Goal: Task Accomplishment & Management: Use online tool/utility

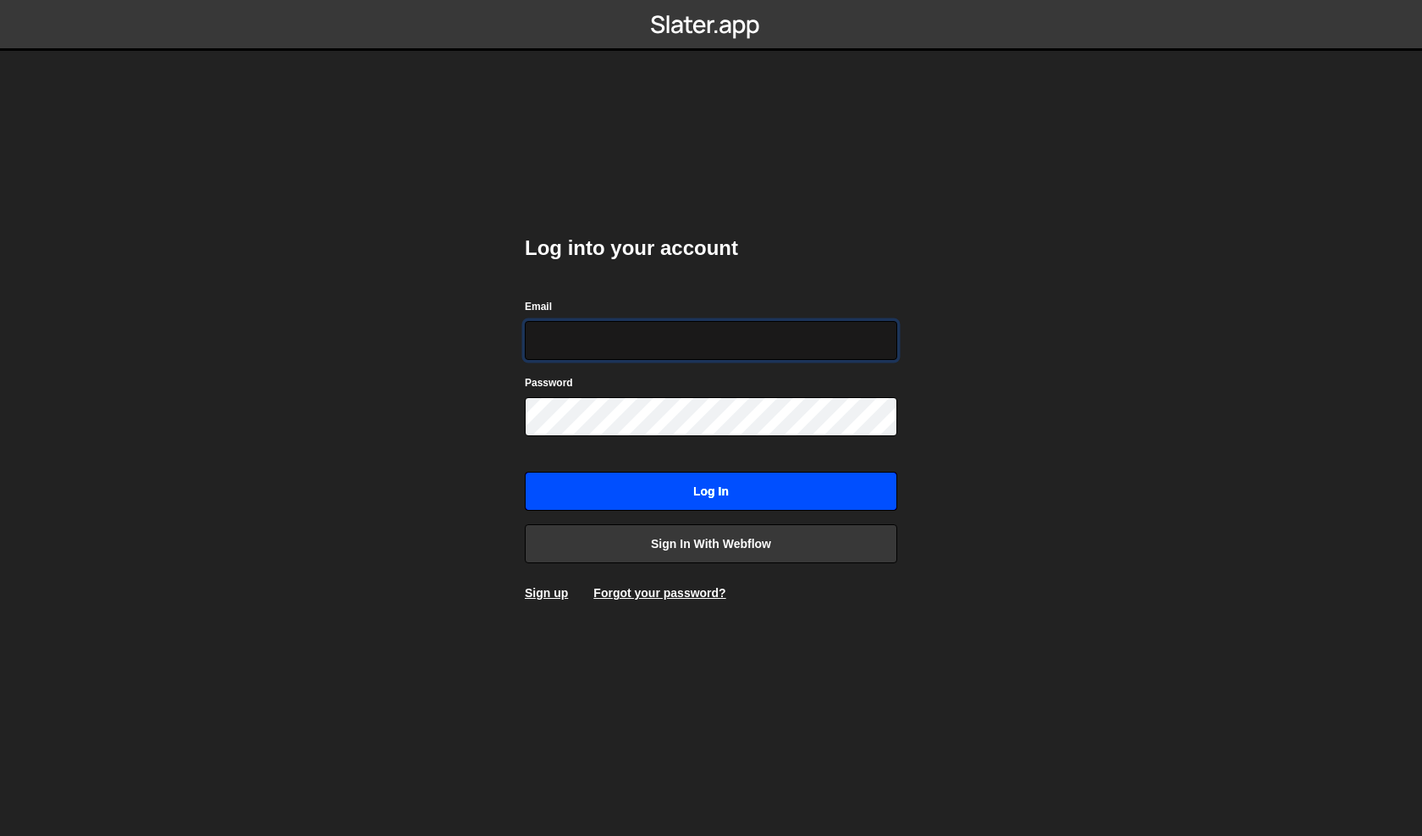
type input "[PERSON_NAME][EMAIL_ADDRESS][DOMAIN_NAME]"
click at [705, 476] on input "Log in" at bounding box center [711, 491] width 373 height 39
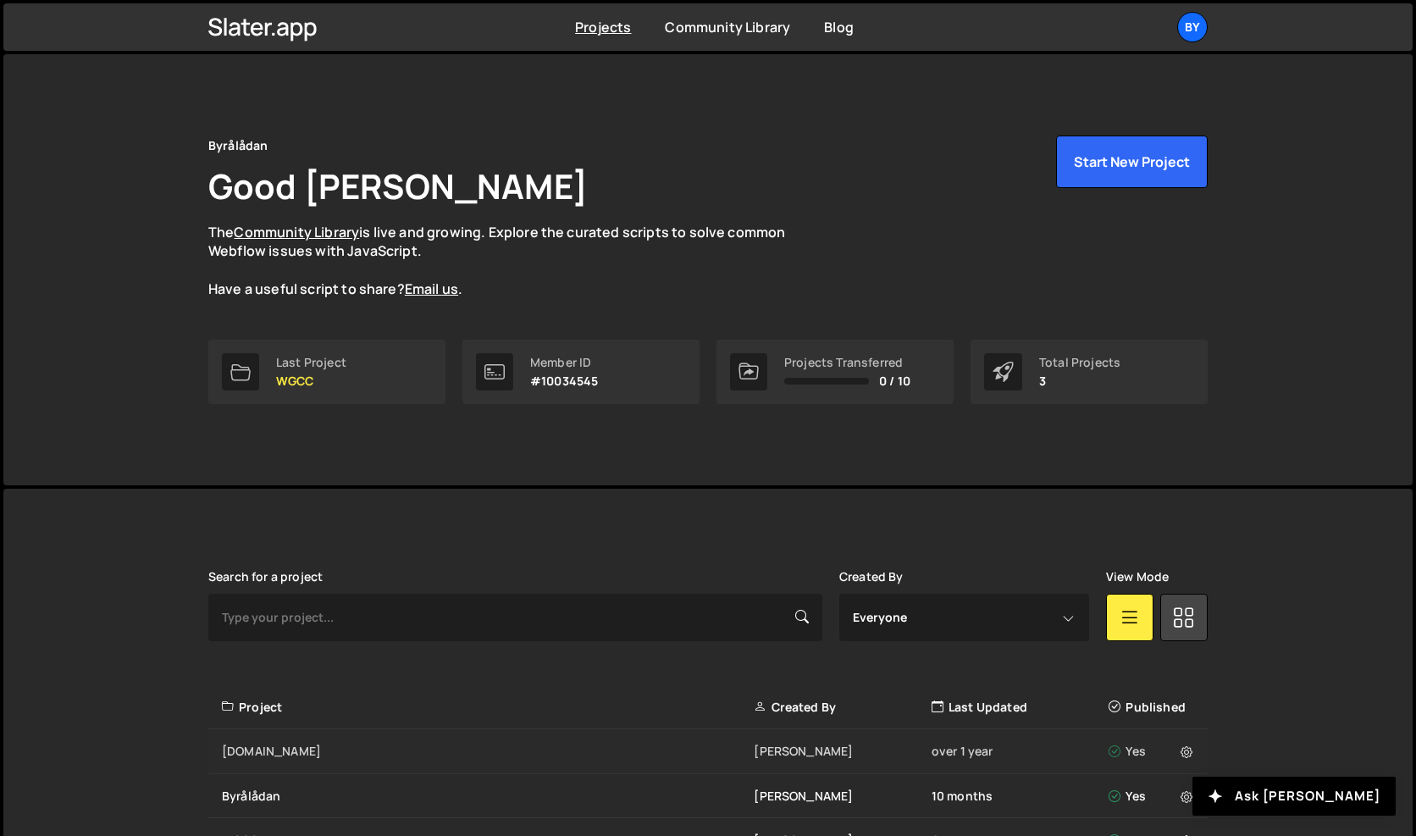
click at [253, 750] on div "Tdl.se" at bounding box center [488, 750] width 532 height 17
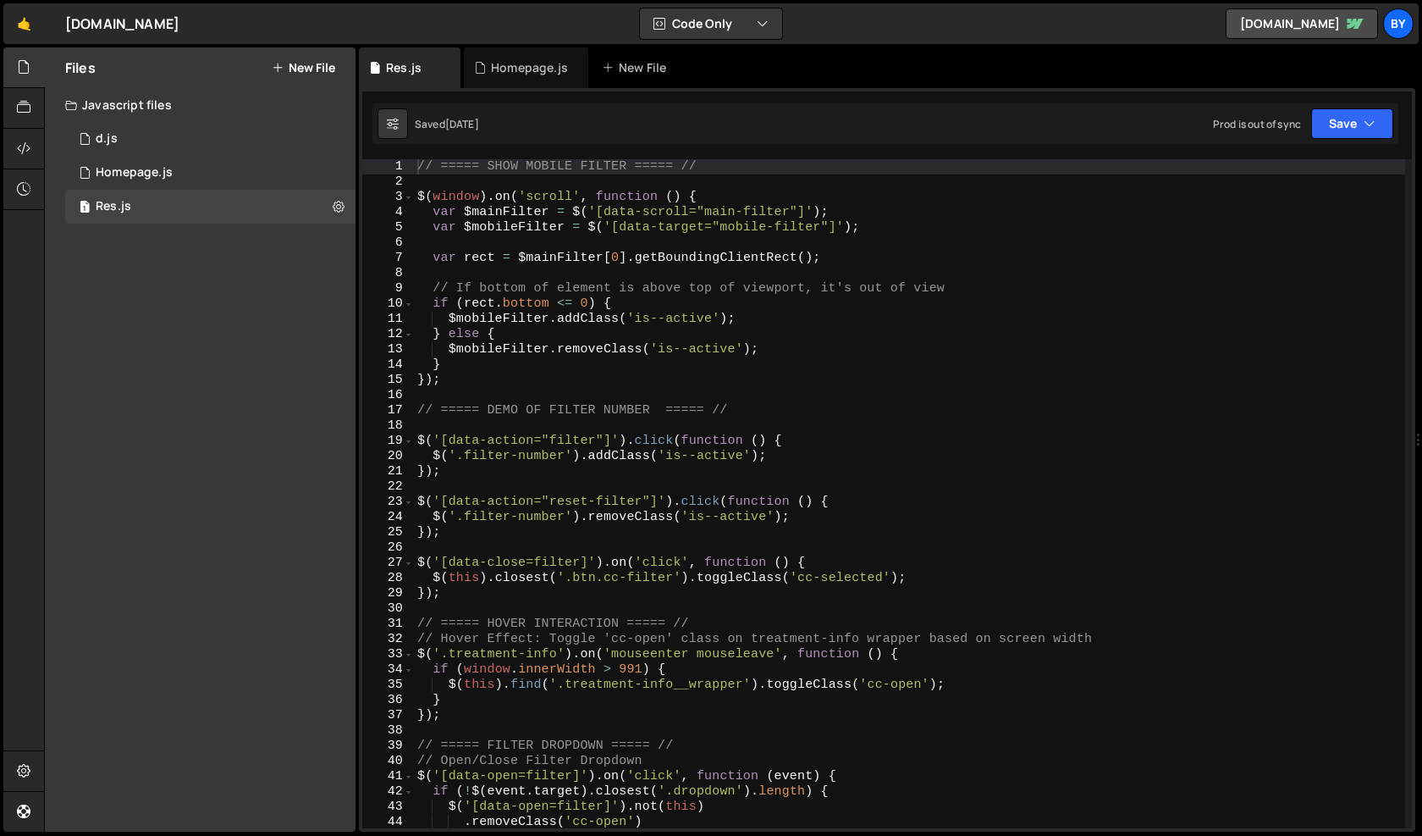
scroll to position [3699, 0]
click at [340, 209] on icon at bounding box center [339, 206] width 12 height 16
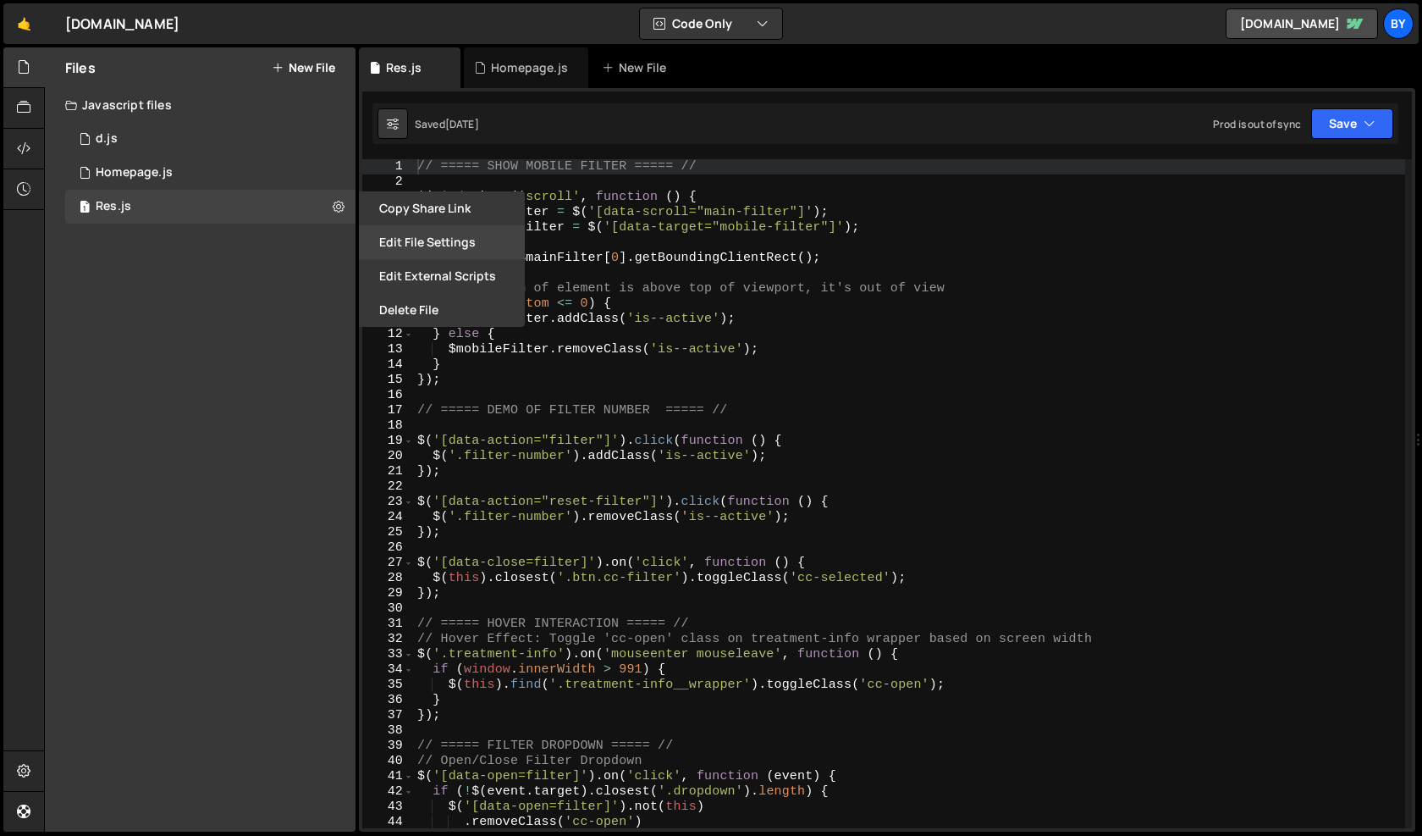
click at [444, 248] on button "Edit File Settings" at bounding box center [442, 242] width 166 height 34
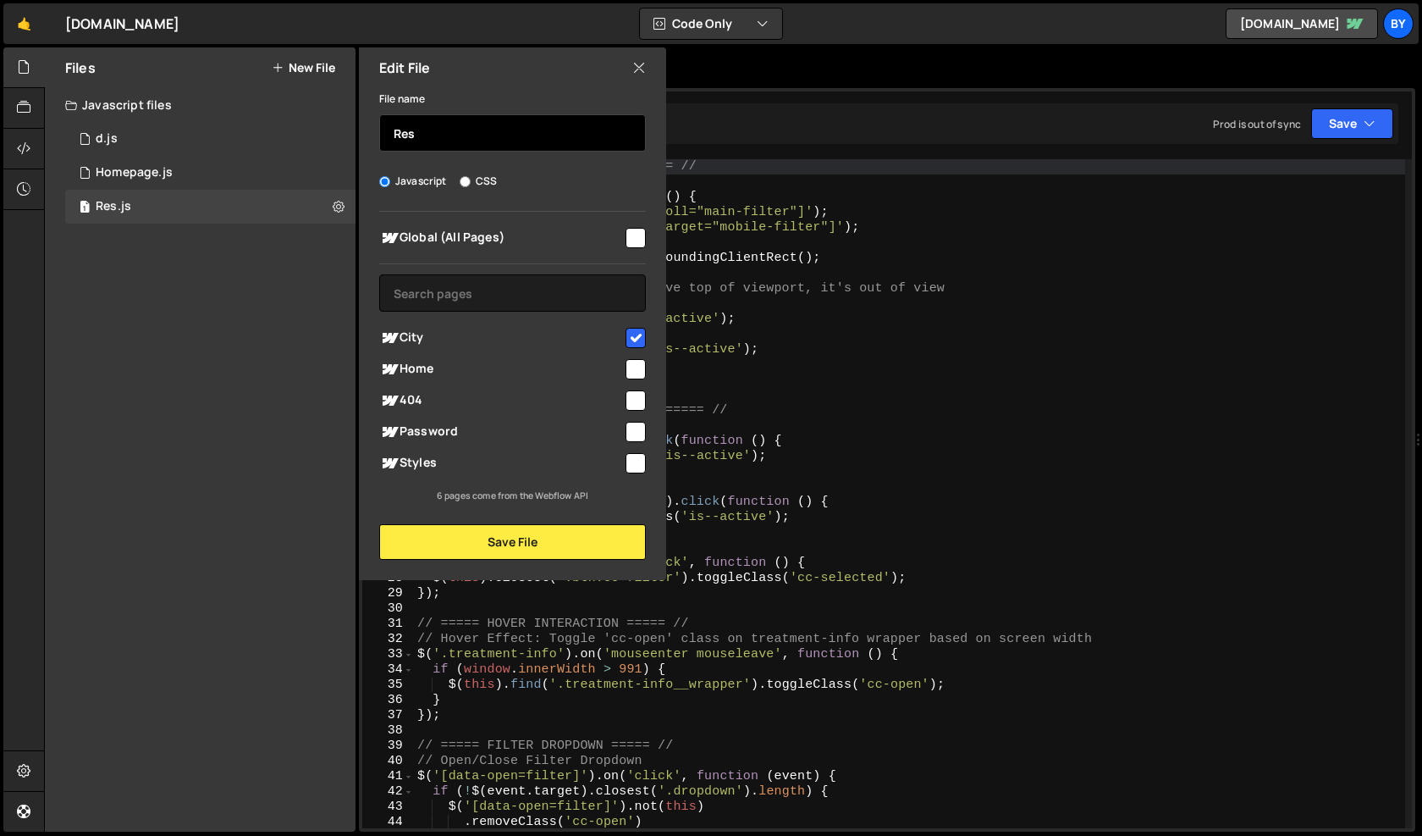
click at [477, 137] on input "Res" at bounding box center [512, 132] width 267 height 37
type input "ci"
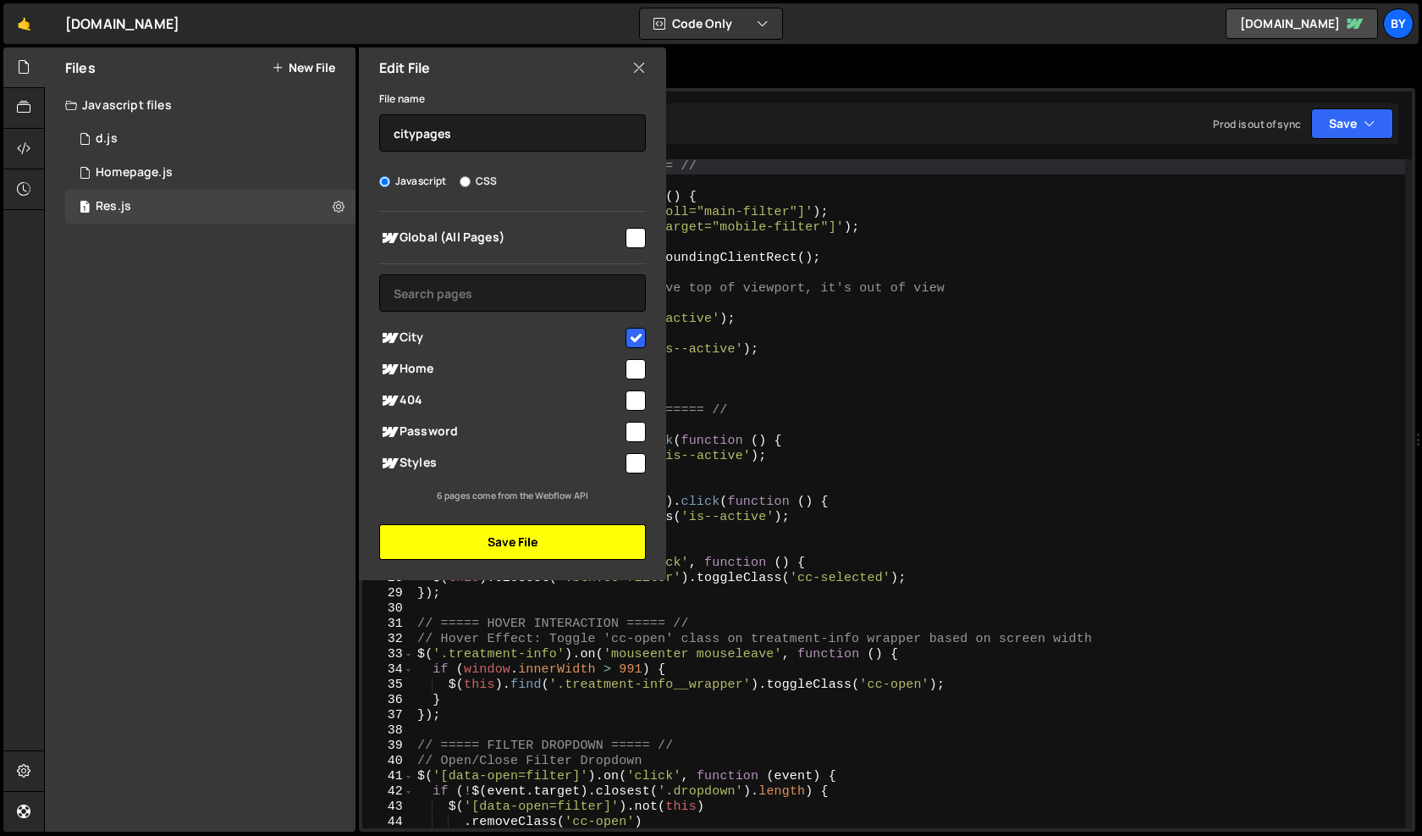
click at [505, 542] on button "Save File" at bounding box center [512, 542] width 267 height 36
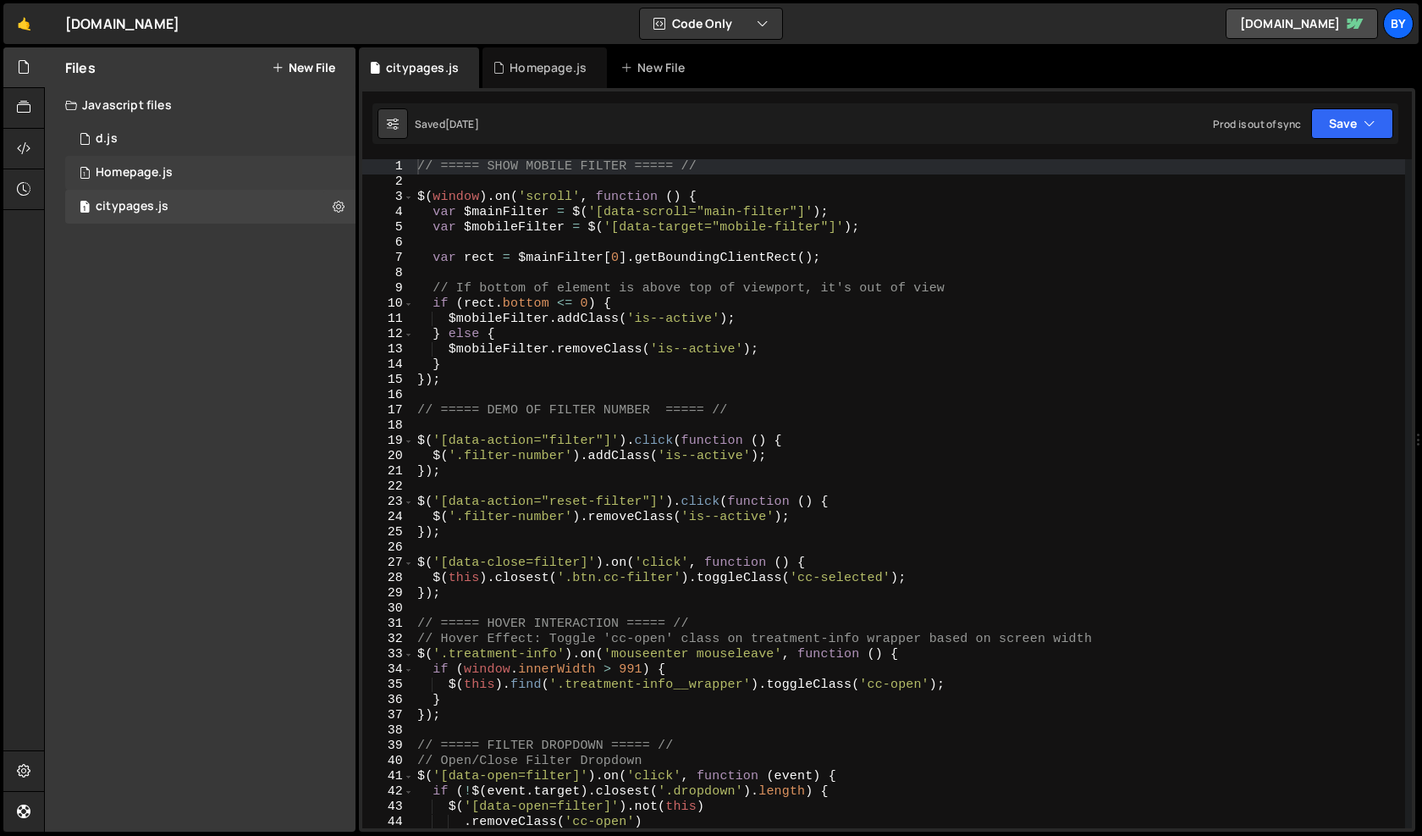
click at [335, 169] on div "1 Homepage.js 0" at bounding box center [210, 173] width 290 height 34
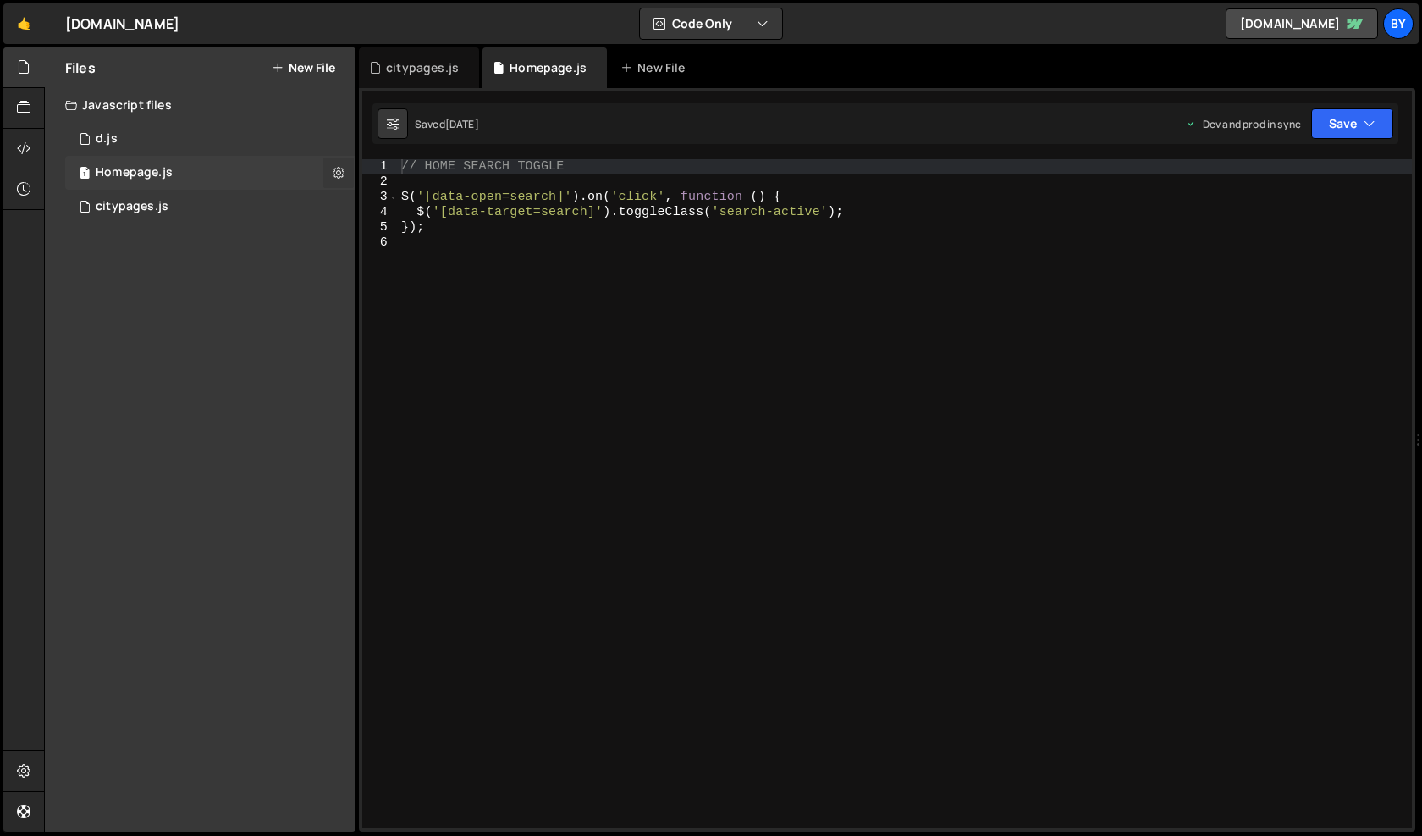
scroll to position [6626, 0]
click at [333, 171] on icon at bounding box center [339, 172] width 12 height 16
type input "Homepage"
radio input "true"
checkbox input "true"
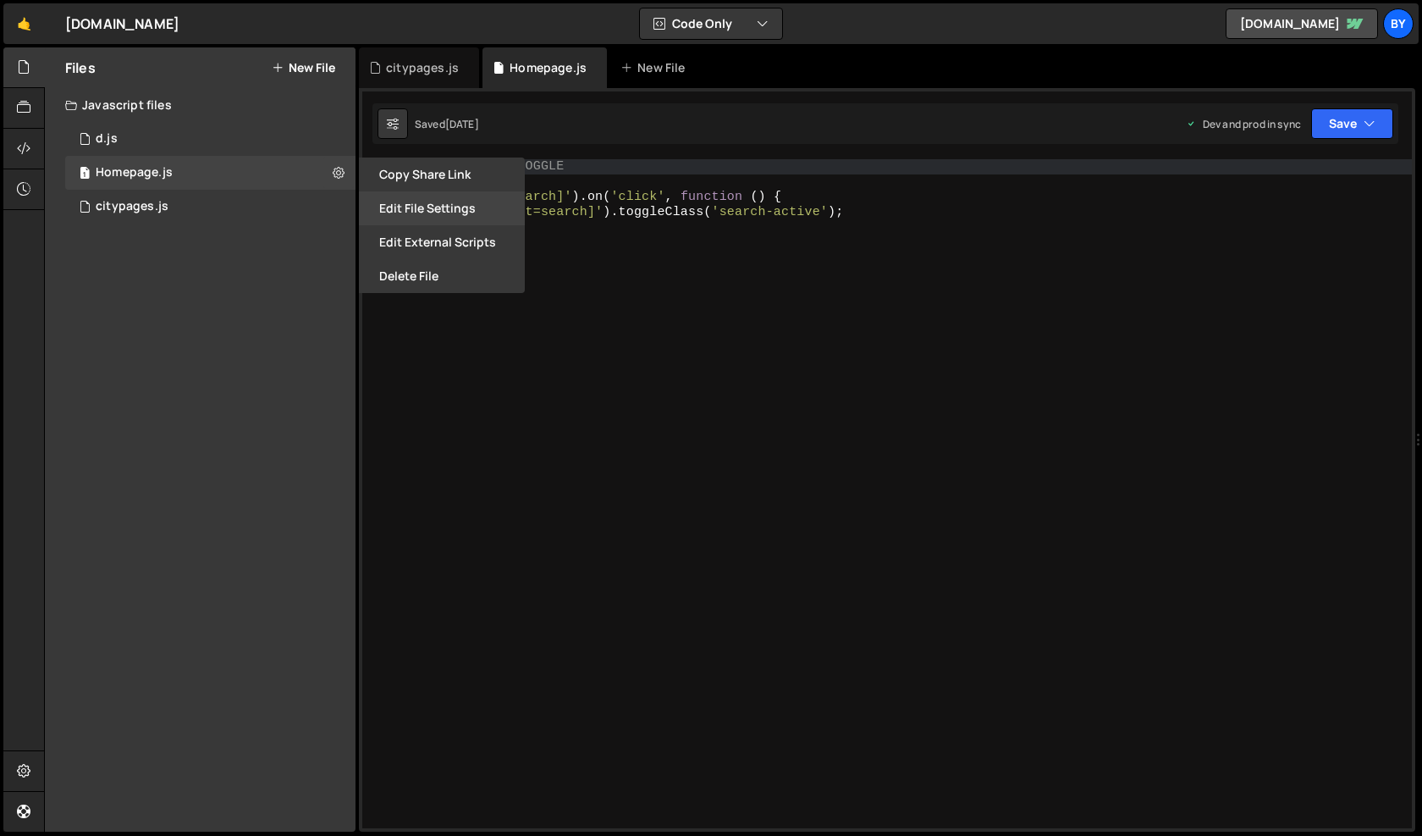
click at [449, 216] on button "Edit File Settings" at bounding box center [442, 208] width 166 height 34
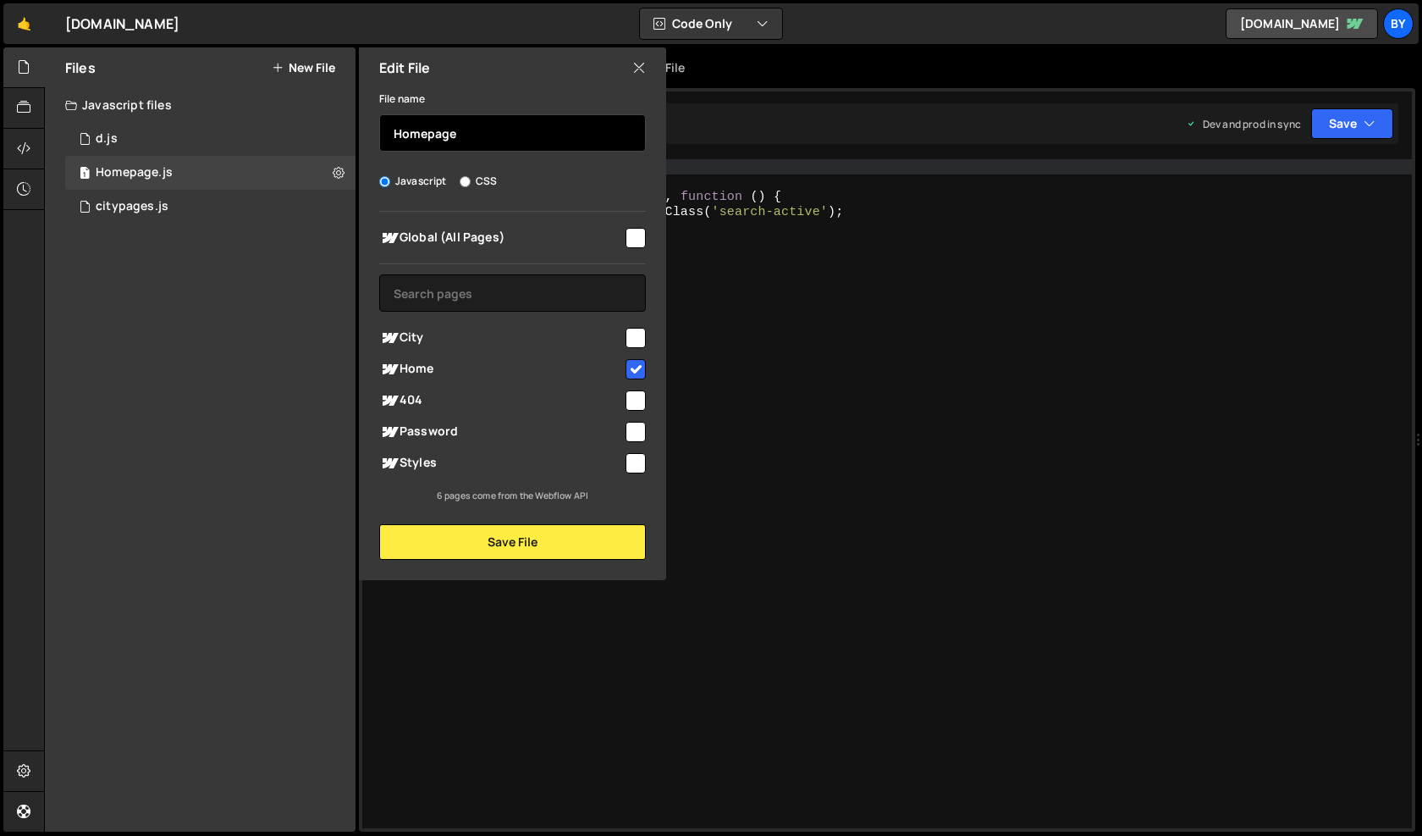
click at [473, 125] on input "Homepage" at bounding box center [512, 132] width 267 height 37
type input "homepage"
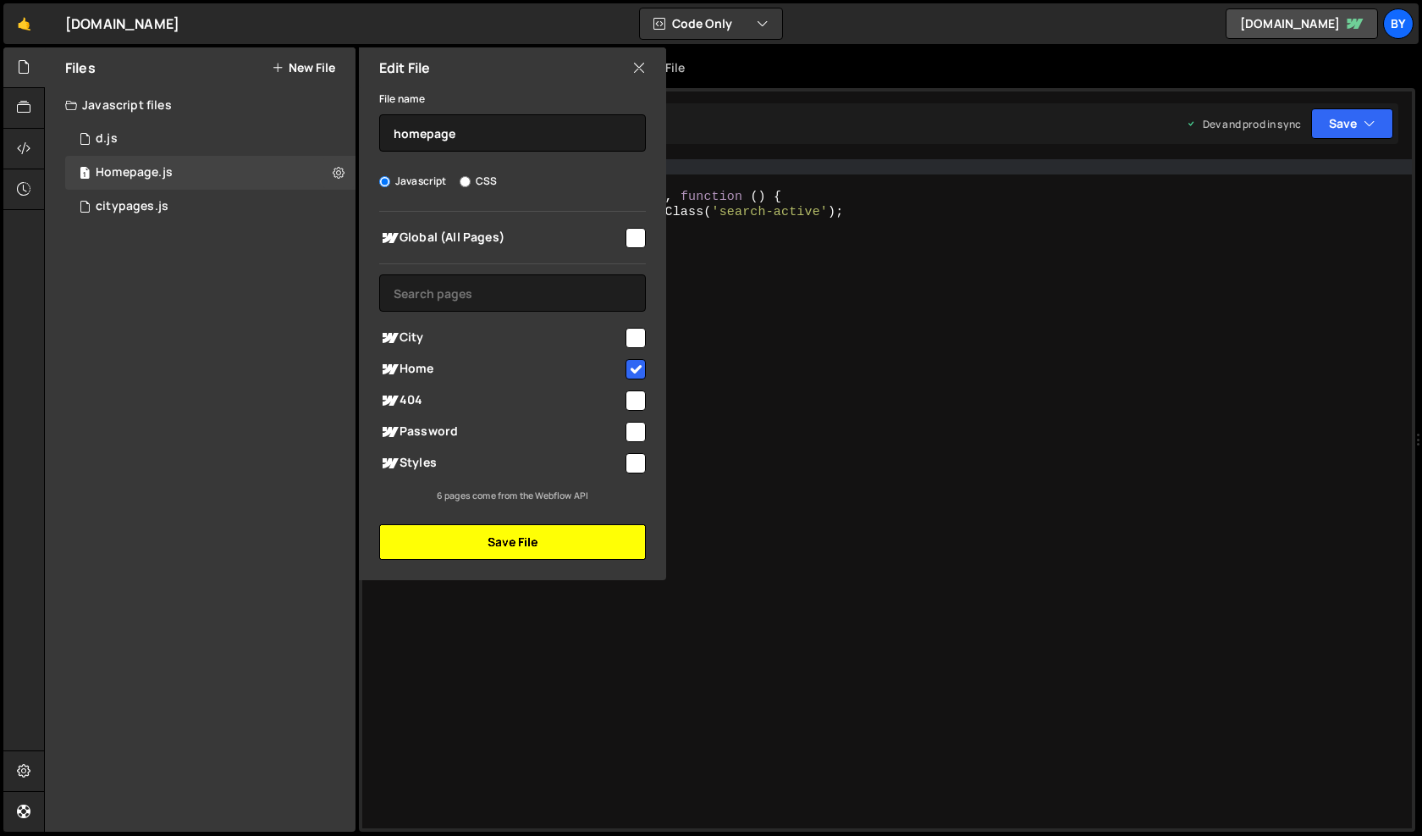
click at [506, 545] on button "Save File" at bounding box center [512, 542] width 267 height 36
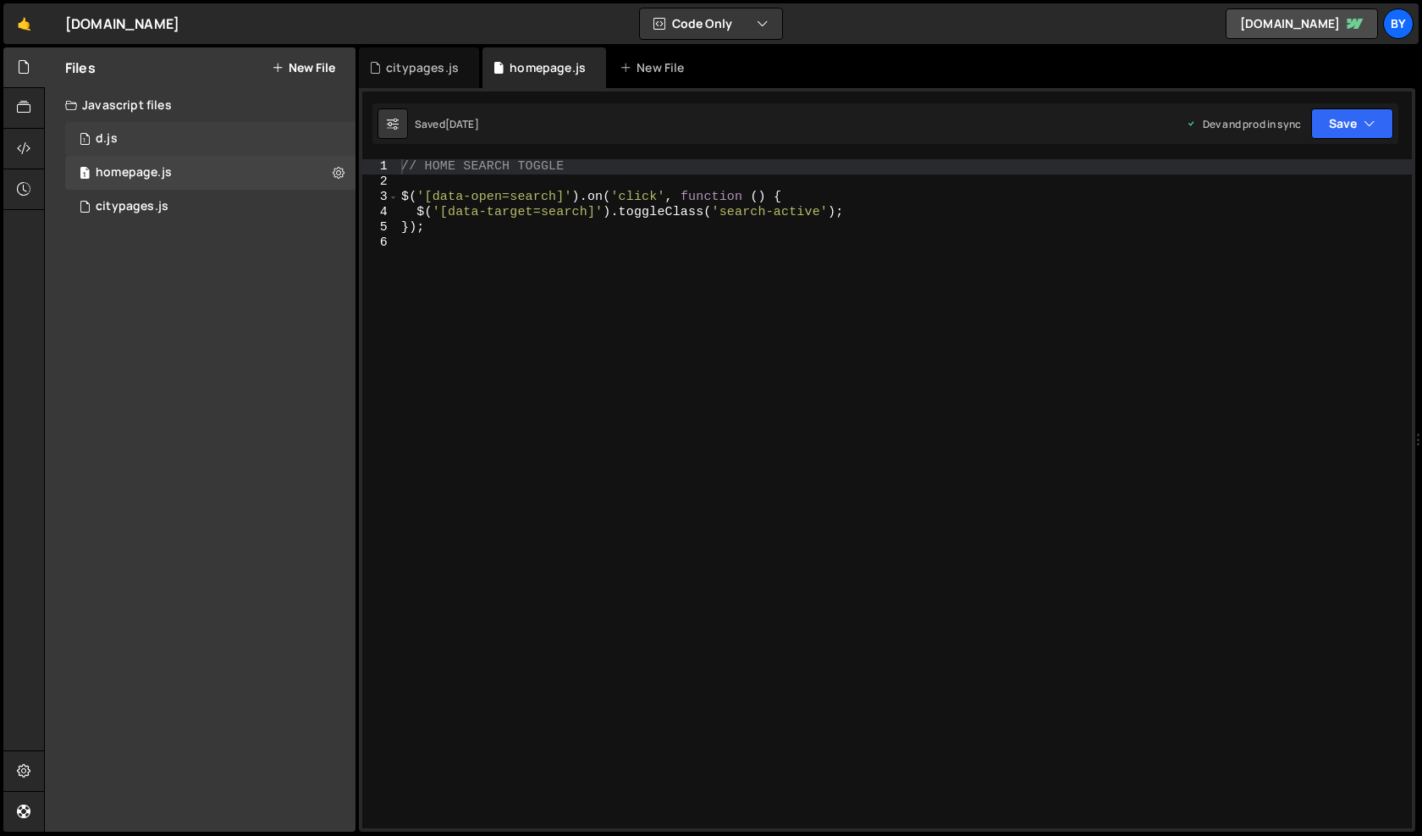
click at [295, 131] on div "1 d.js 0" at bounding box center [210, 139] width 290 height 34
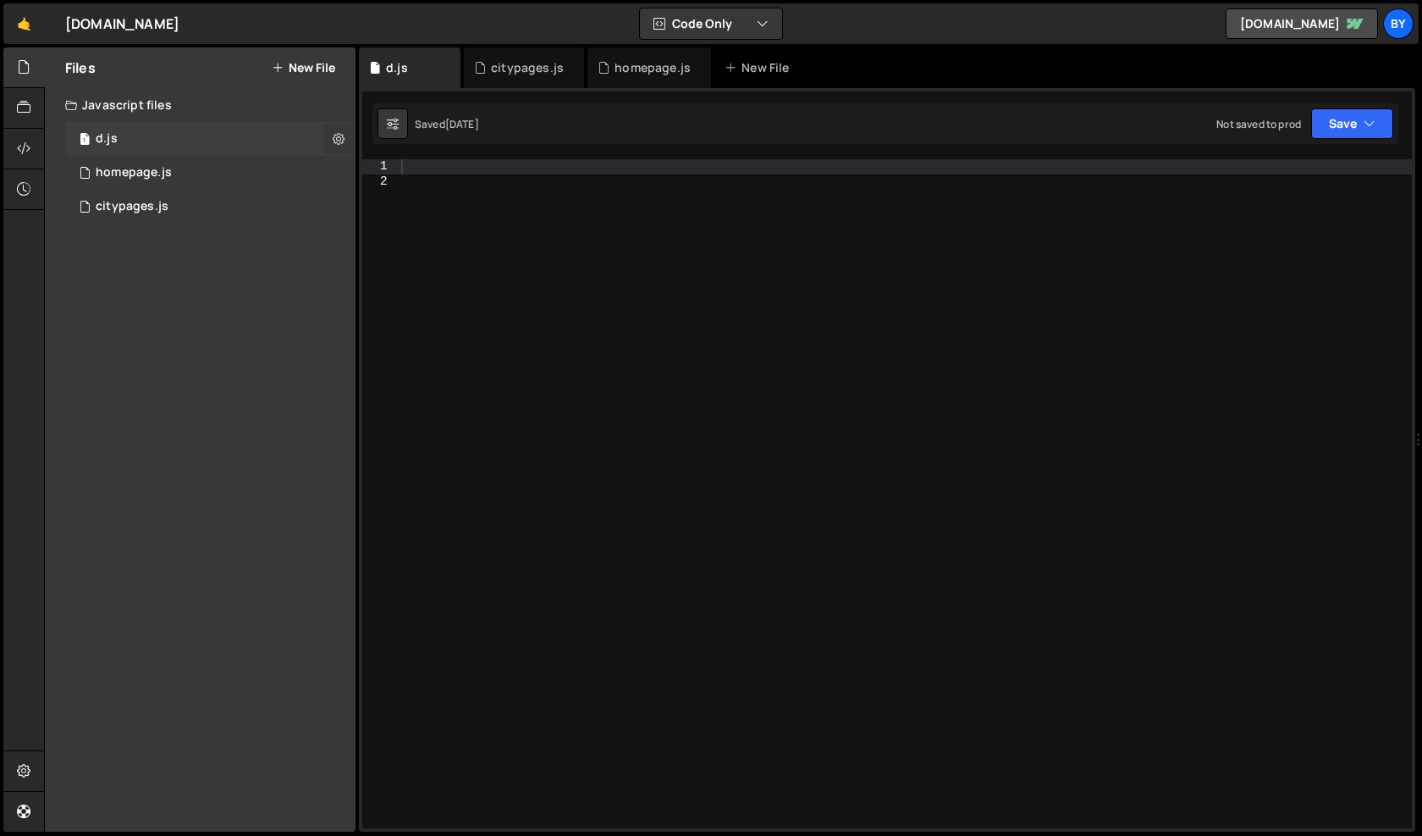
click at [338, 137] on icon at bounding box center [339, 138] width 12 height 16
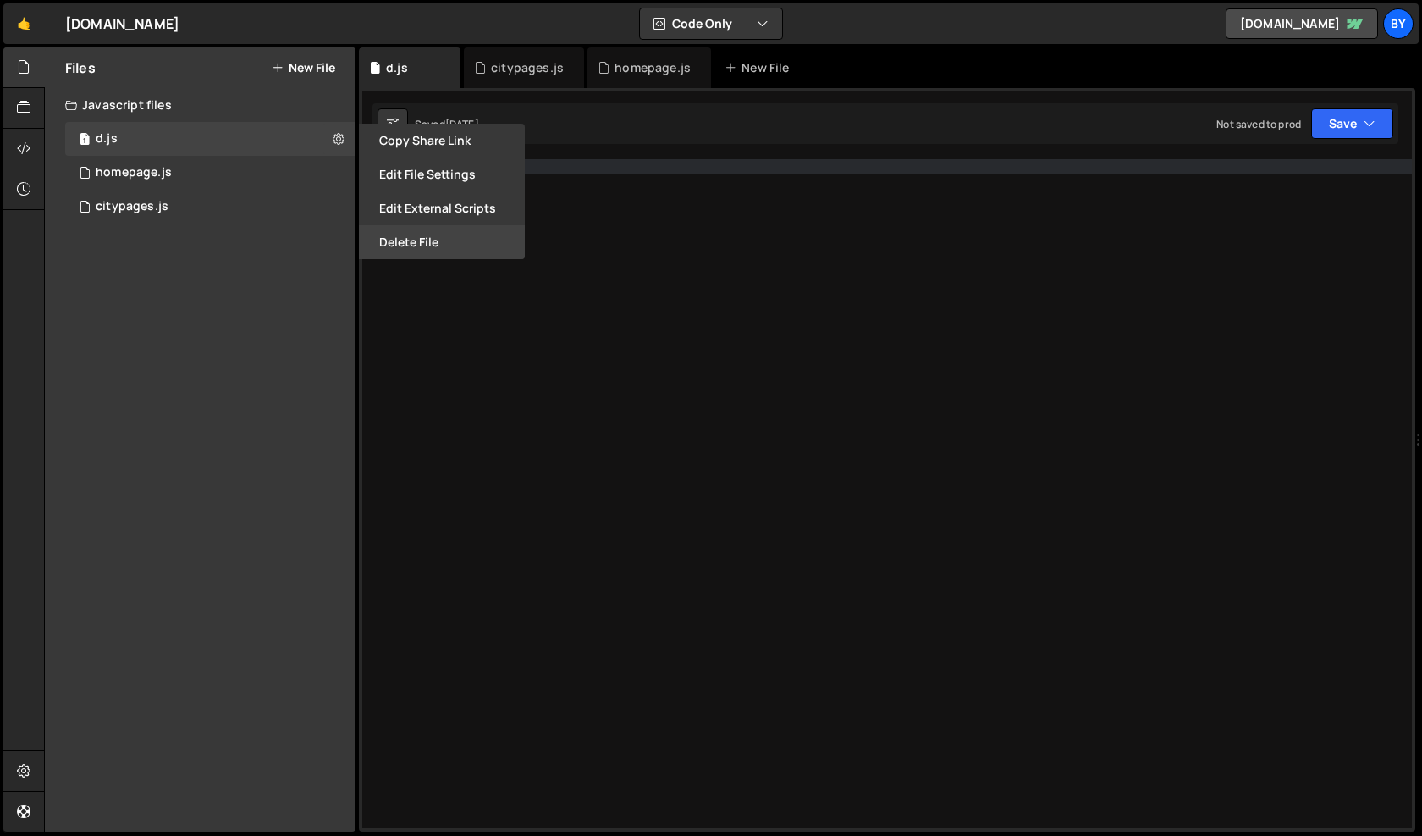
click at [423, 240] on button "Delete File" at bounding box center [442, 242] width 166 height 34
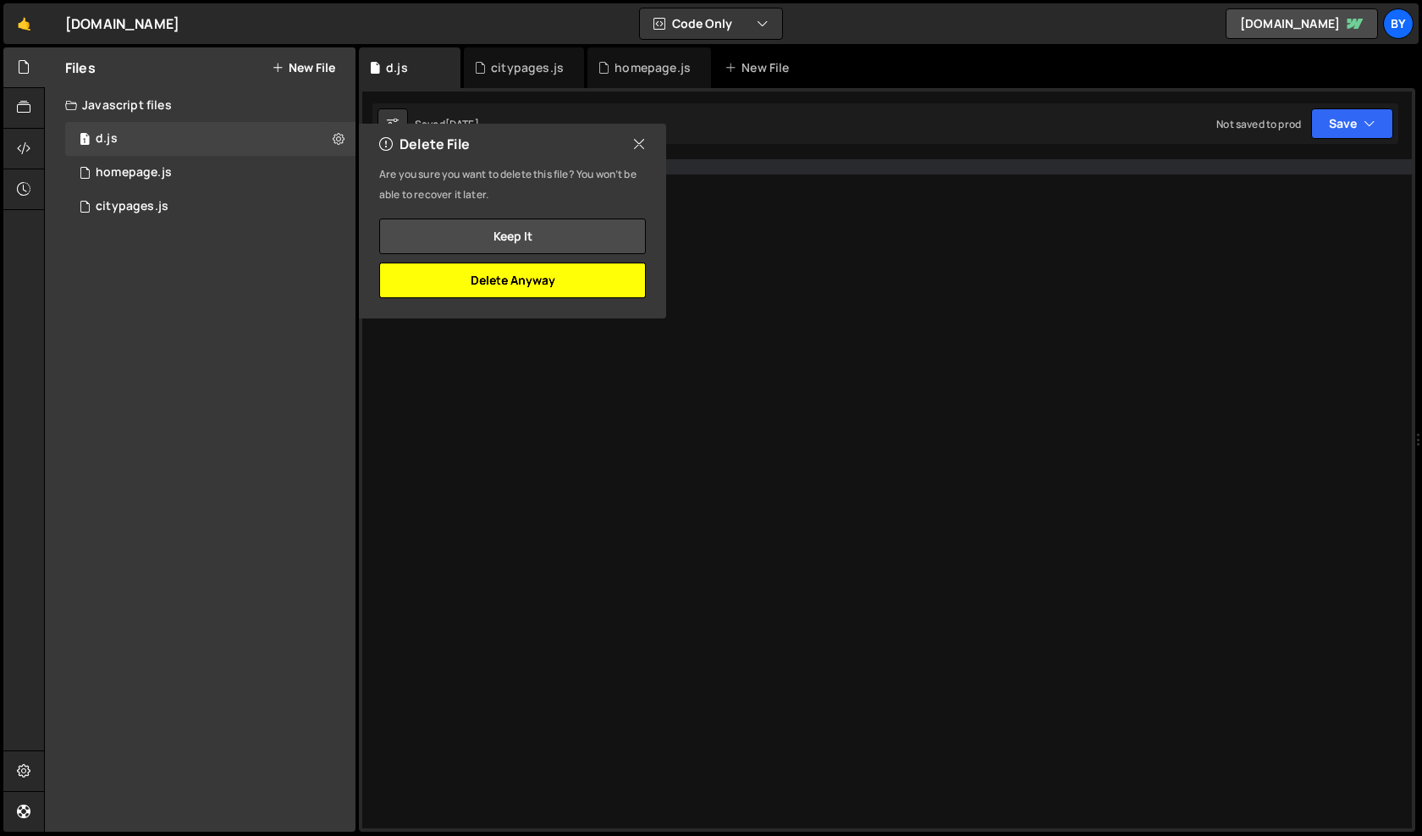
click at [552, 278] on button "Delete Anyway" at bounding box center [512, 280] width 267 height 36
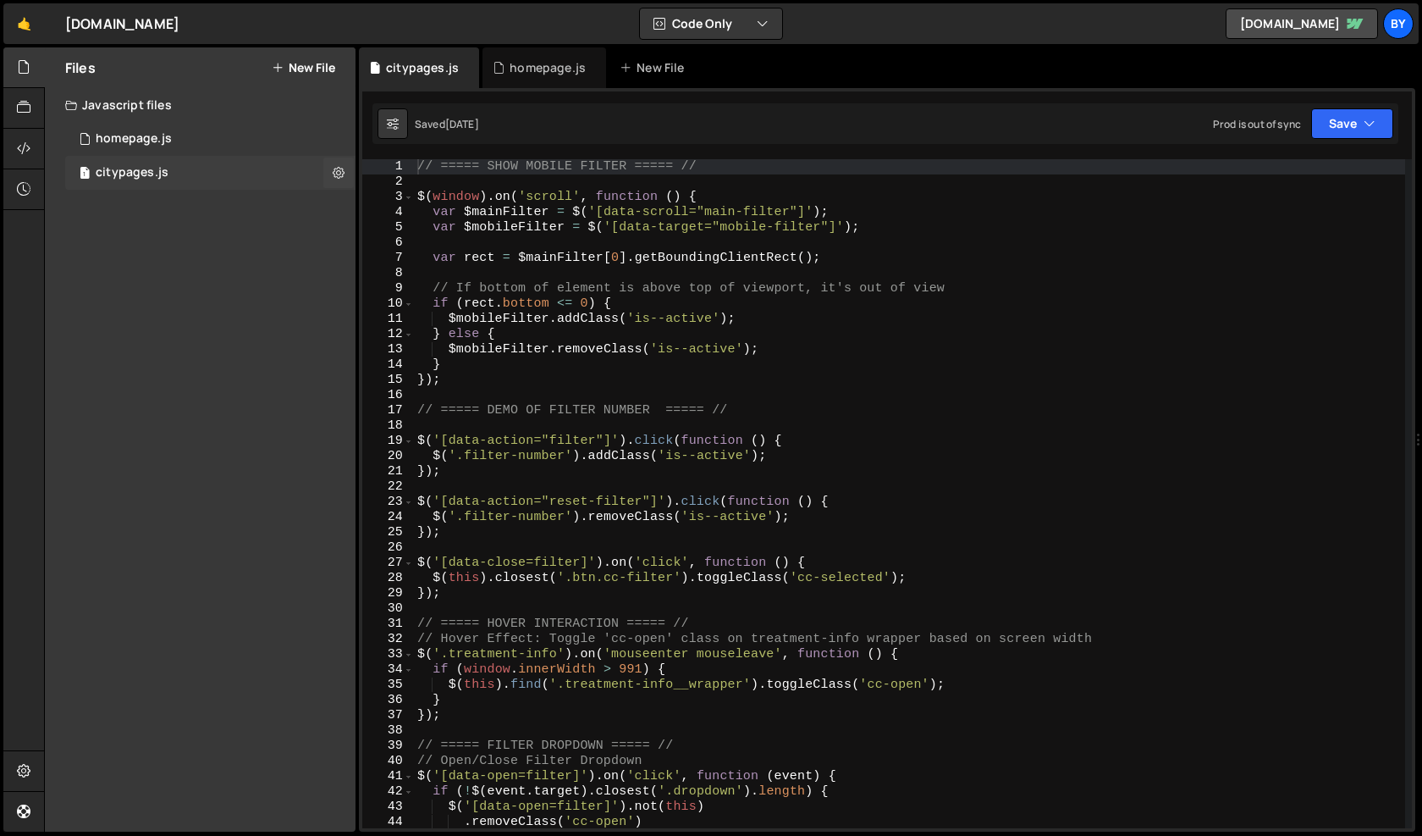
scroll to position [3699, 0]
drag, startPoint x: 201, startPoint y: 174, endPoint x: 299, endPoint y: 290, distance: 151.3
click at [201, 174] on div "1 citypages.js 0" at bounding box center [210, 173] width 290 height 34
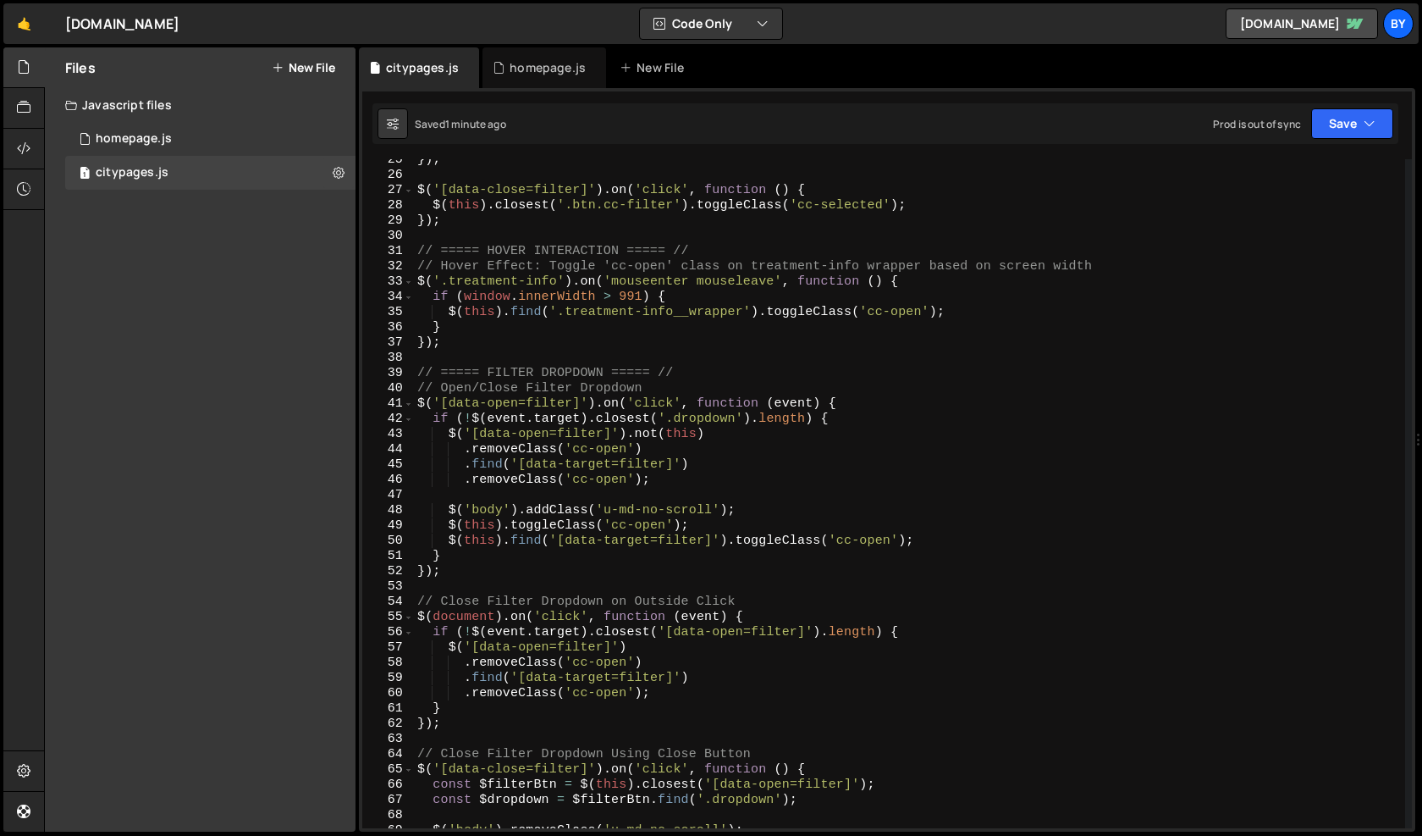
scroll to position [373, 0]
click at [157, 102] on div "Javascript files" at bounding box center [200, 105] width 311 height 34
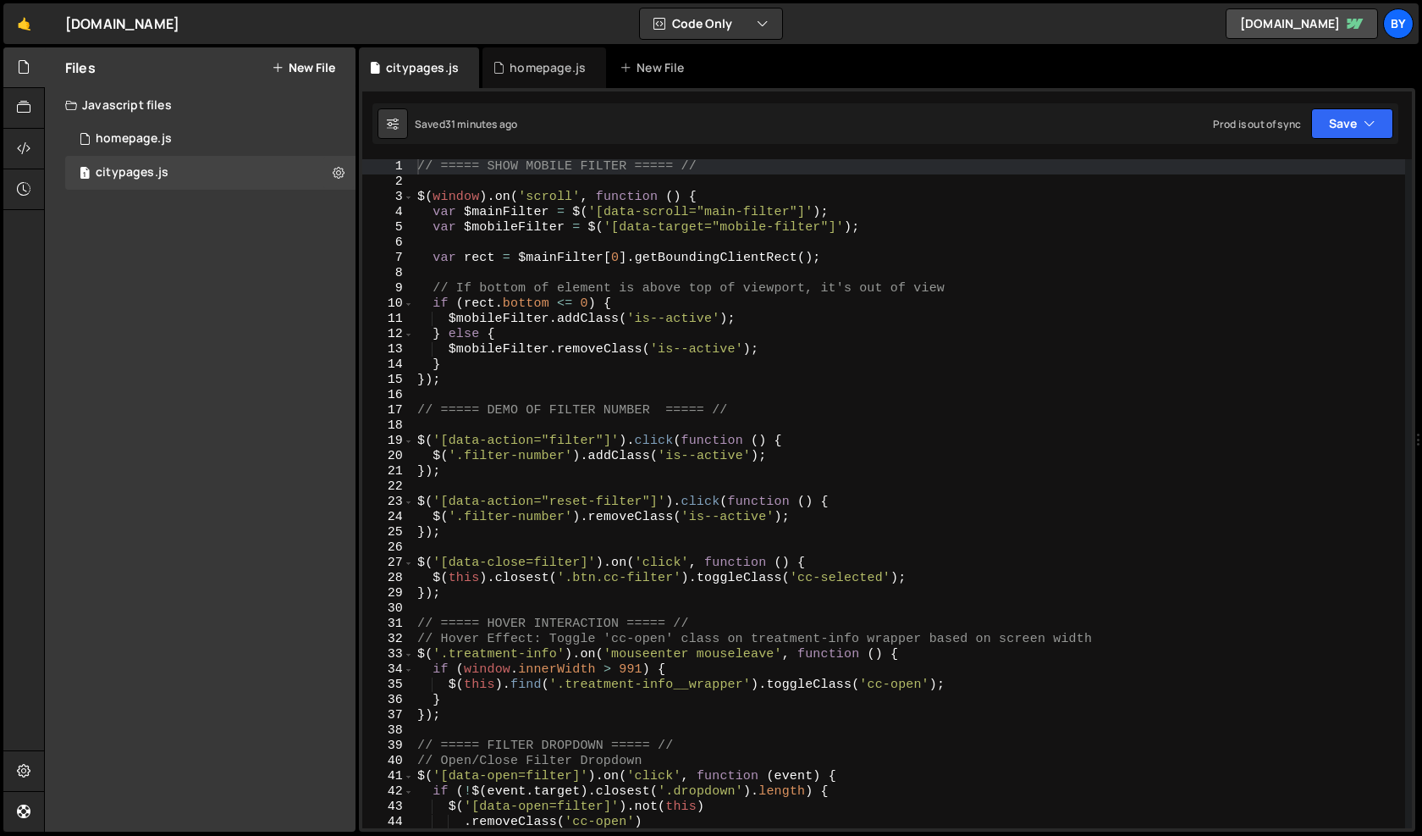
scroll to position [0, 0]
type textarea "} else {"
click at [647, 327] on div "// ===== SHOW MOBILE FILTER ===== // $ ( window ) . on ( 'scroll' , function ( …" at bounding box center [909, 508] width 991 height 699
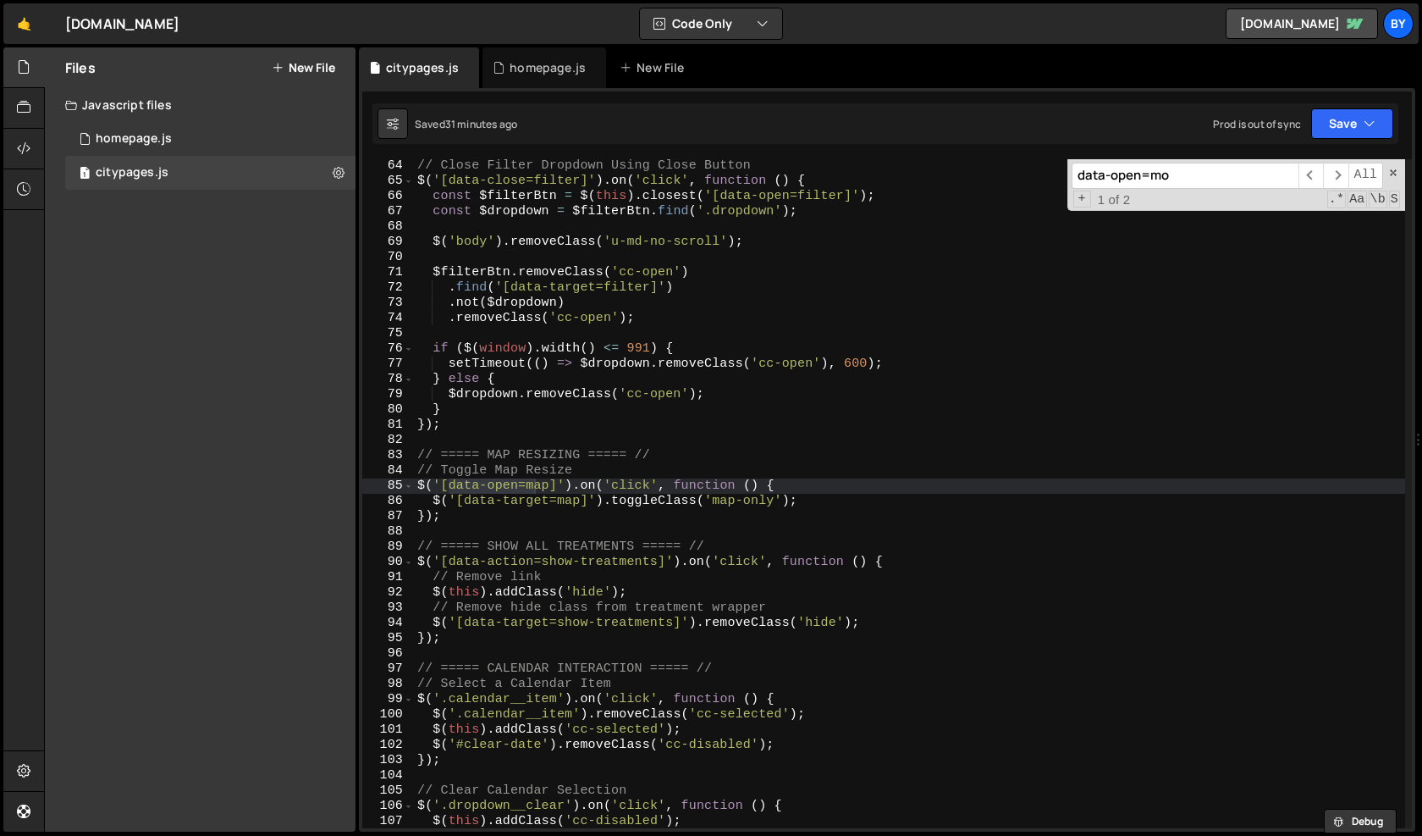
scroll to position [1525, 0]
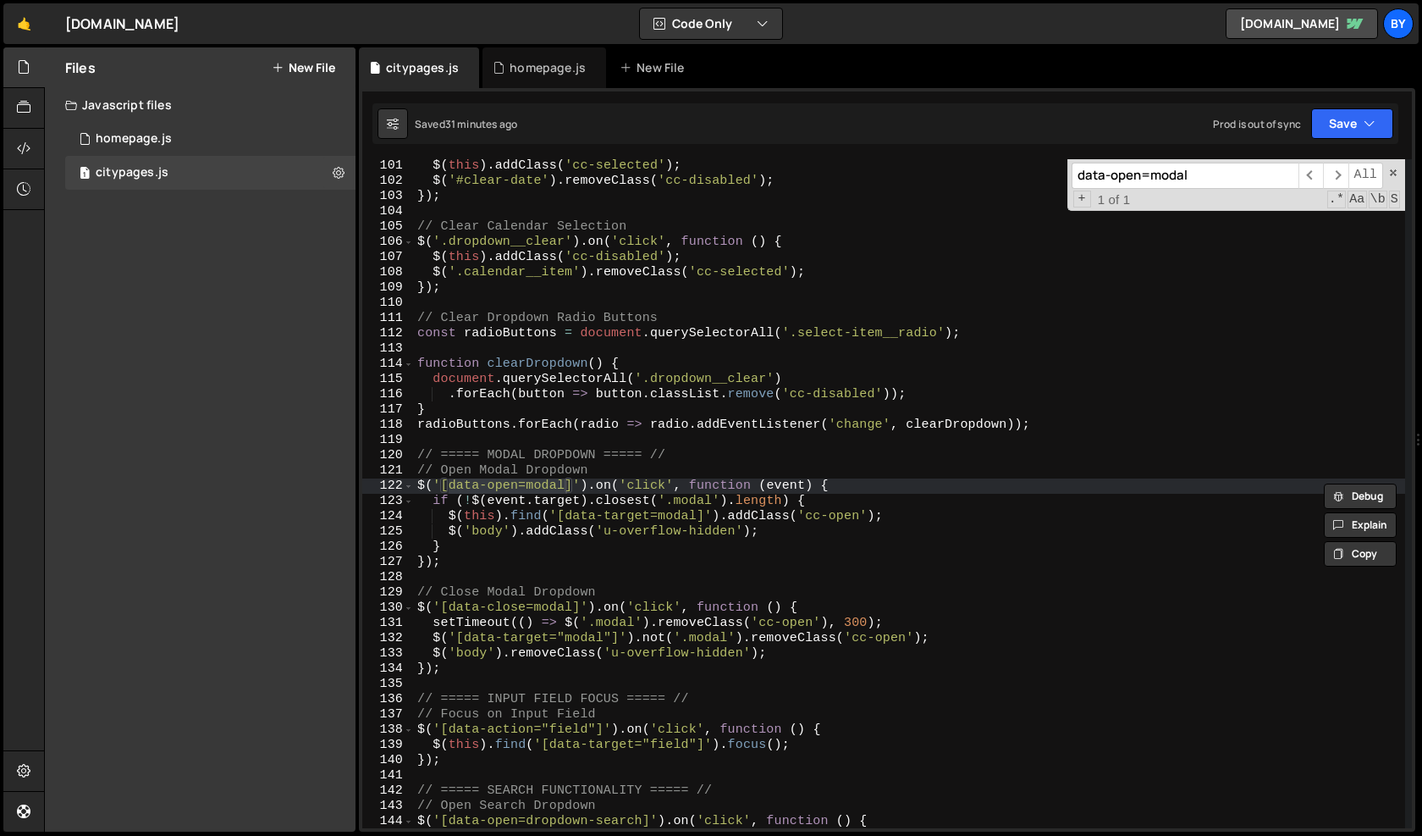
type input "data-open=modal"
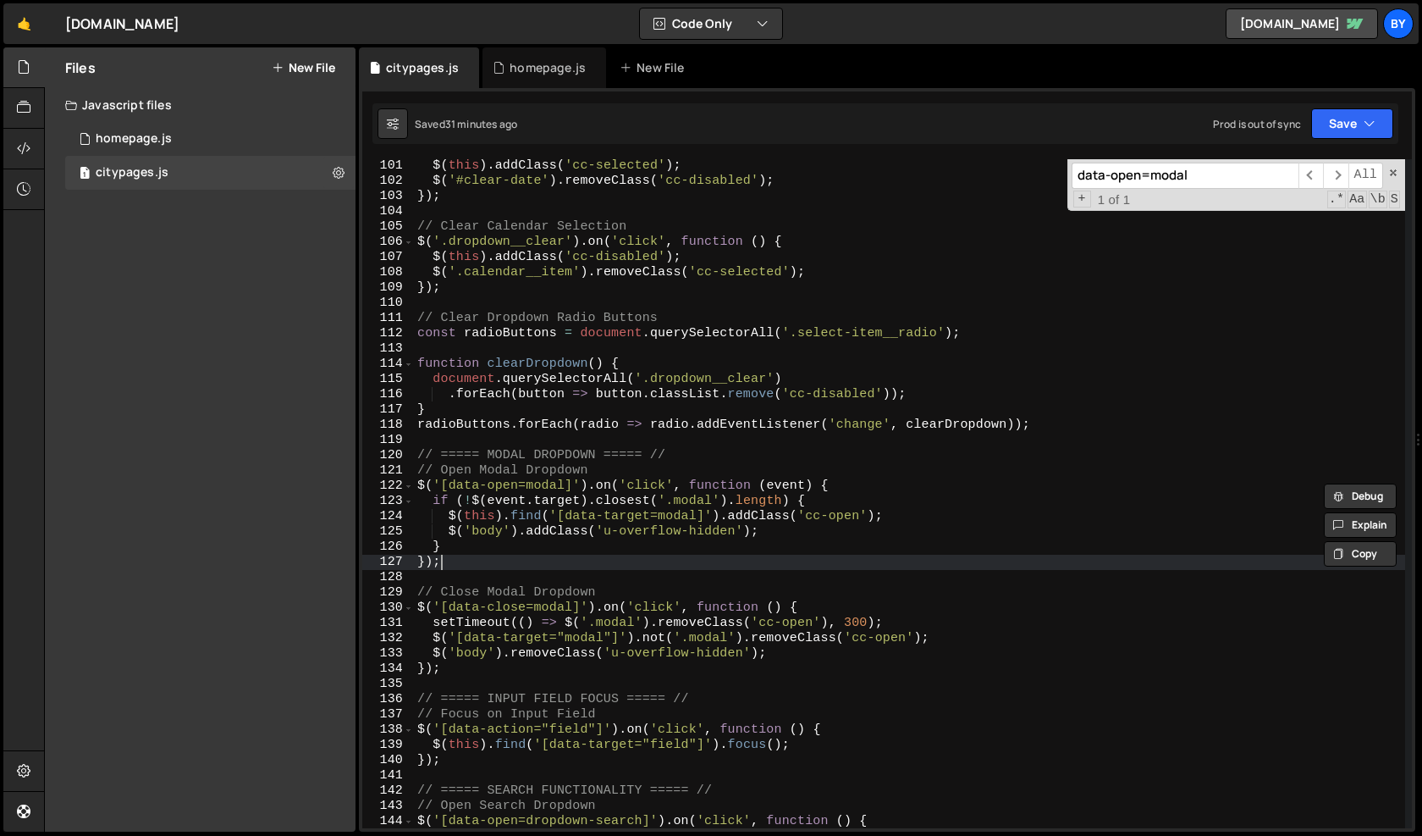
click at [512, 559] on div "$ ( this ) . addClass ( 'cc-selected' ) ; $ ( '#clear-date' ) . removeClass ( '…" at bounding box center [909, 507] width 991 height 699
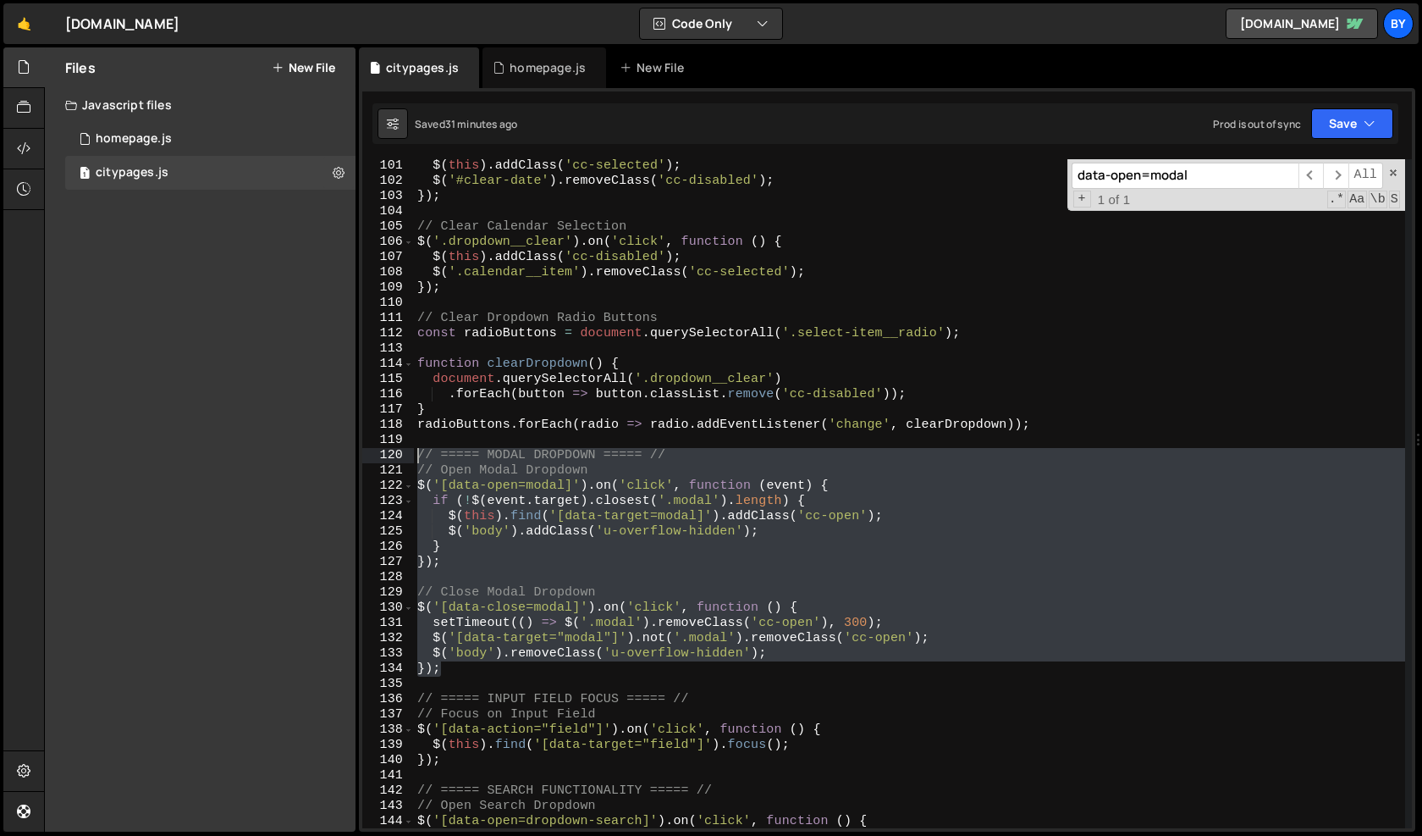
drag, startPoint x: 467, startPoint y: 666, endPoint x: 395, endPoint y: 458, distance: 220.6
click at [395, 458] on div "}); 101 102 103 104 105 106 107 108 109 110 111 112 113 114 115 116 117 118 119…" at bounding box center [887, 493] width 1050 height 669
click at [520, 455] on div "$ ( this ) . addClass ( 'cc-selected' ) ; $ ( '#clear-date' ) . removeClass ( '…" at bounding box center [909, 493] width 991 height 669
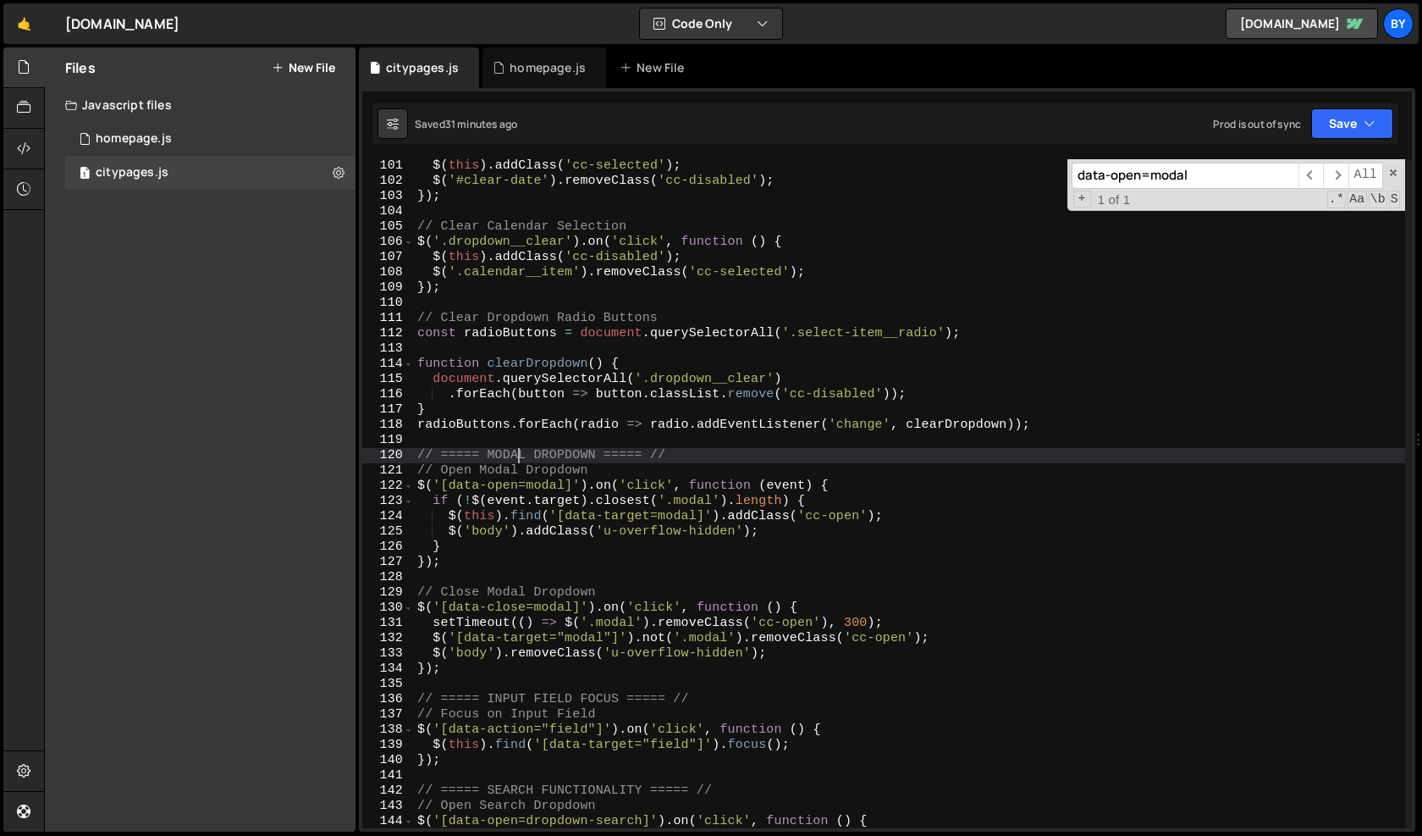
click at [423, 458] on div "$ ( this ) . addClass ( 'cc-selected' ) ; $ ( '#clear-date' ) . removeClass ( '…" at bounding box center [909, 507] width 991 height 699
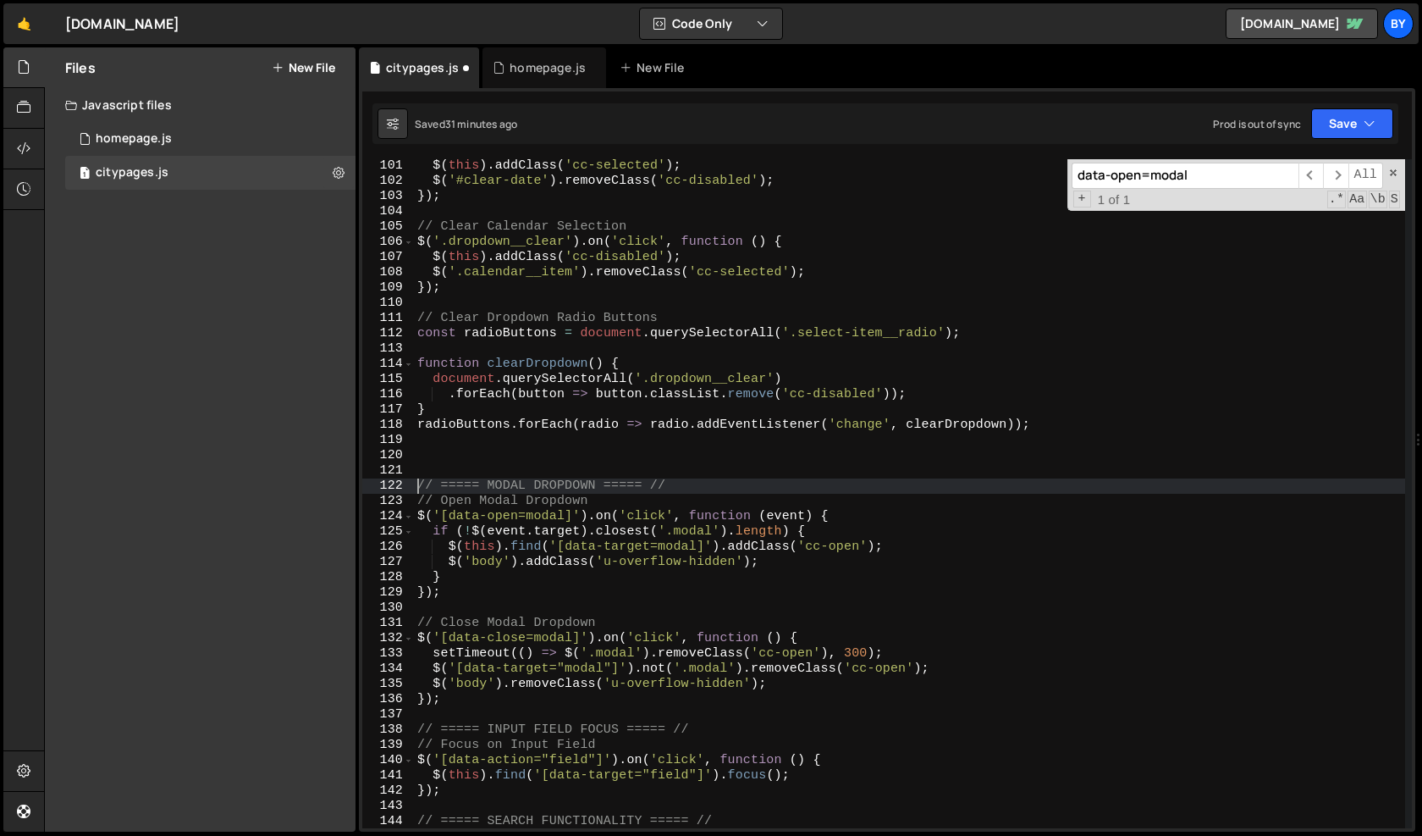
type textarea "// ===== MODAL DROPDOWN ===== //"
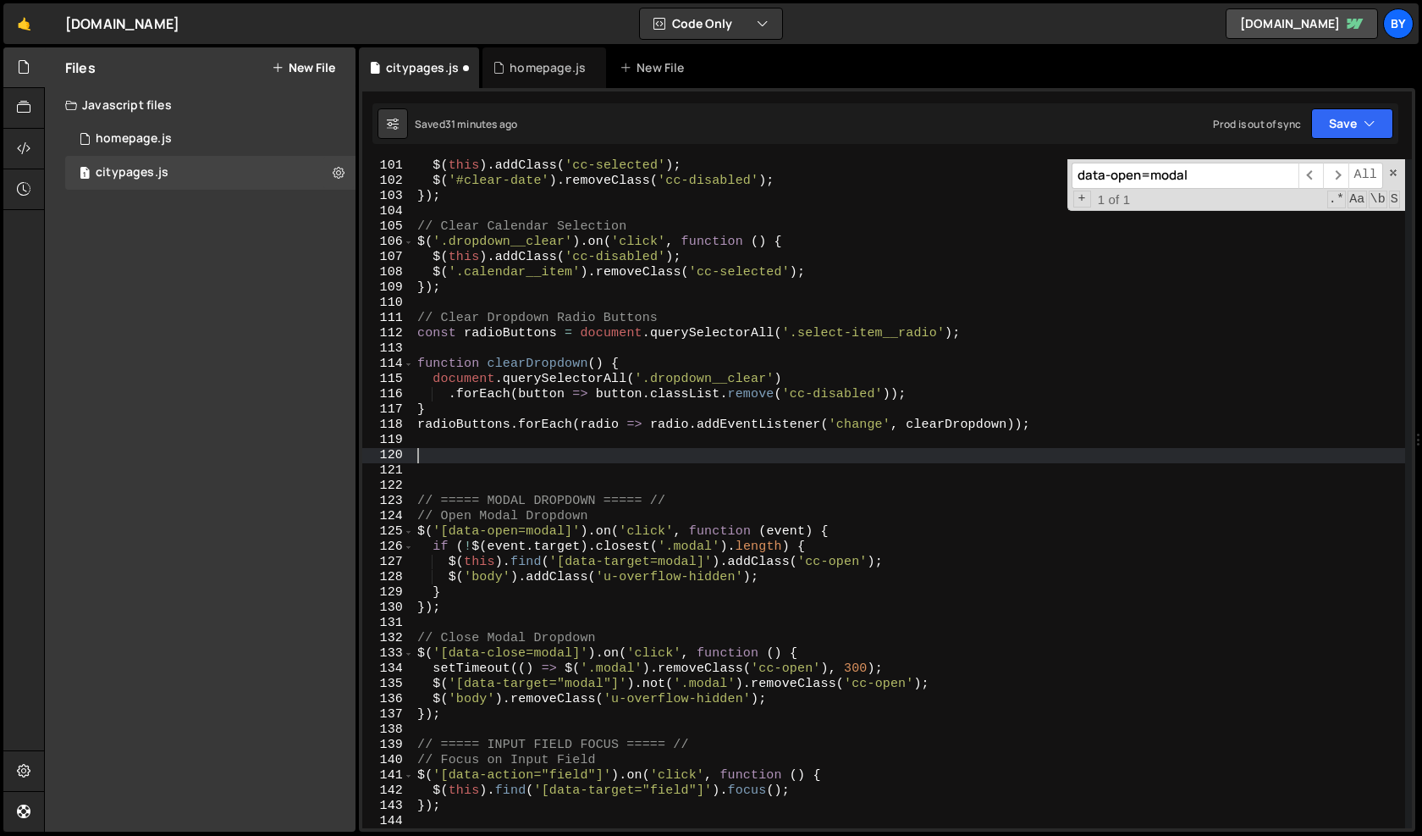
paste textarea "});"
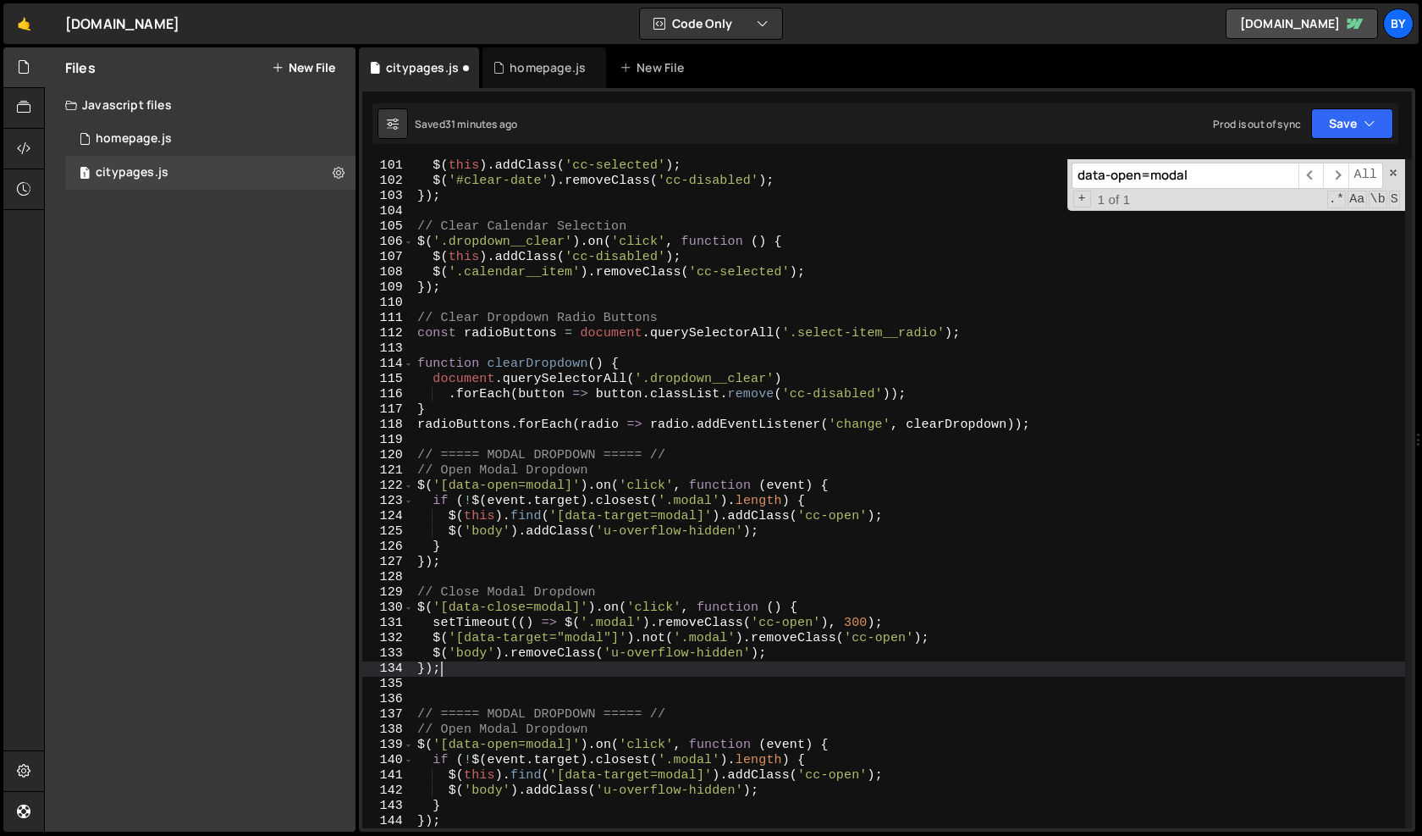
click at [507, 455] on div "$ ( this ) . addClass ( 'cc-selected' ) ; $ ( '#clear-date' ) . removeClass ( '…" at bounding box center [909, 507] width 991 height 699
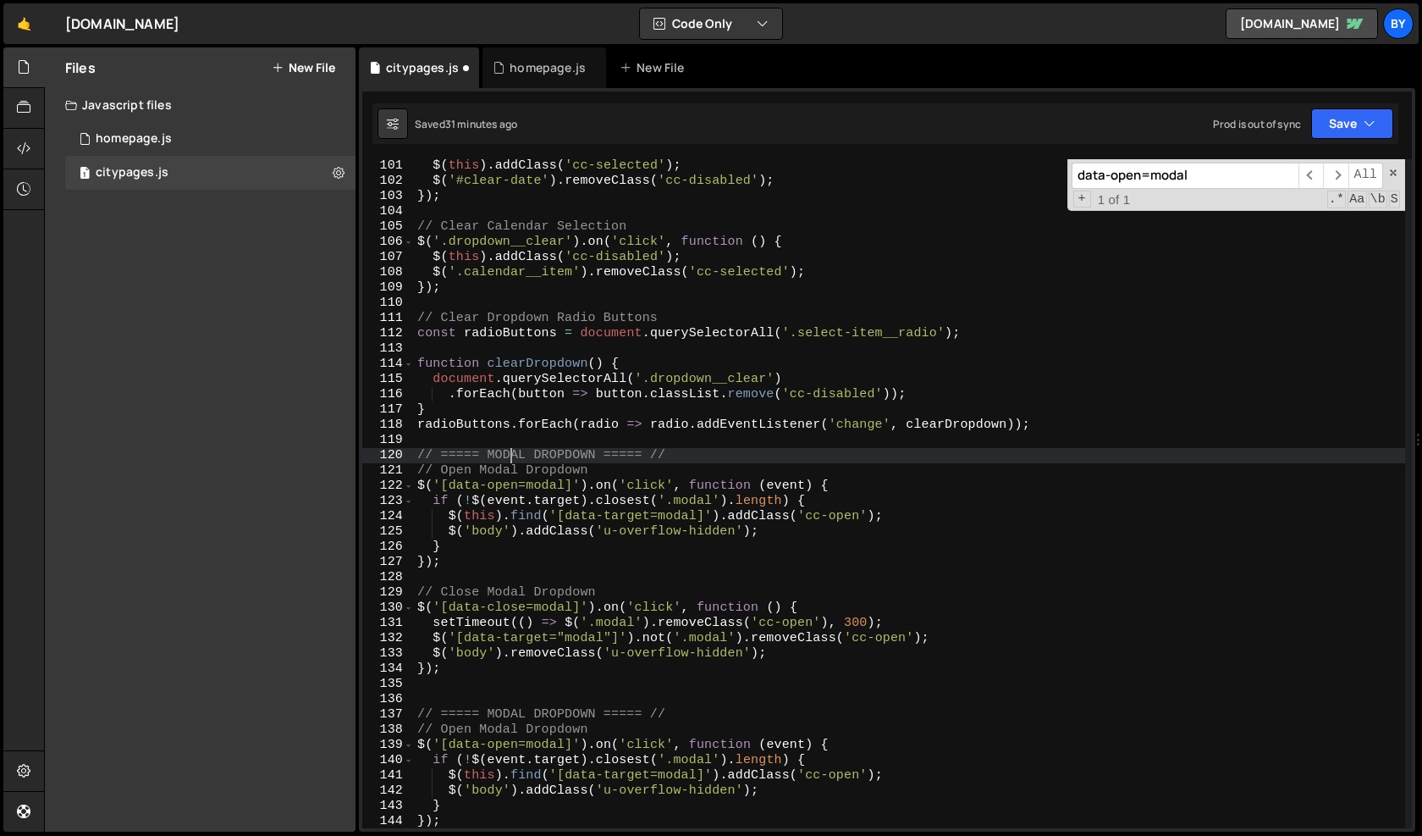
click at [507, 455] on div "$ ( this ) . addClass ( 'cc-selected' ) ; $ ( '#clear-date' ) . removeClass ( '…" at bounding box center [909, 507] width 991 height 699
click at [571, 460] on div "$ ( this ) . addClass ( 'cc-selected' ) ; $ ( '#clear-date' ) . removeClass ( '…" at bounding box center [909, 507] width 991 height 699
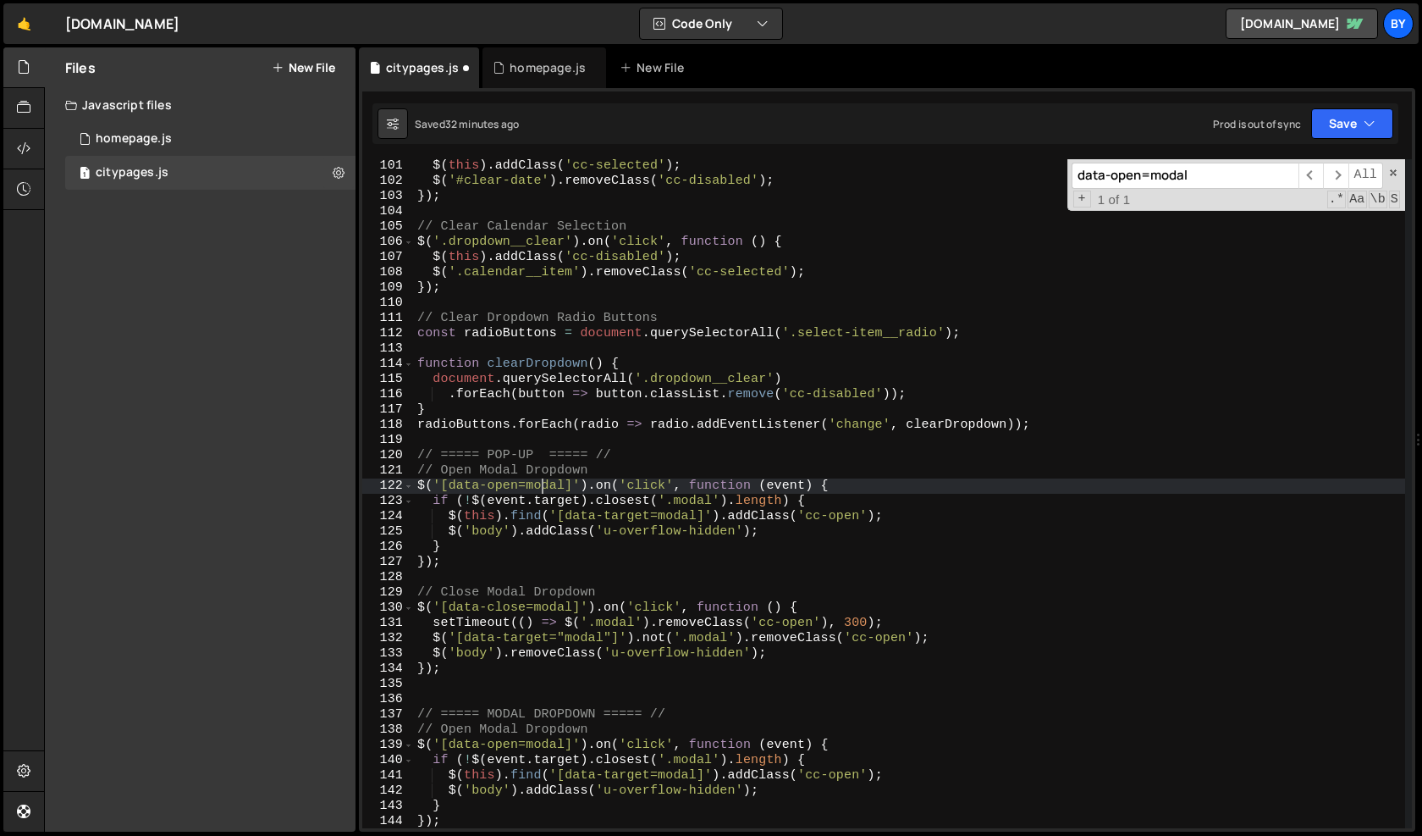
click at [541, 487] on div "$ ( this ) . addClass ( 'cc-selected' ) ; $ ( '#clear-date' ) . removeClass ( '…" at bounding box center [909, 507] width 991 height 699
type textarea "$('[data-open=pop-up]').on('click', function (event) {"
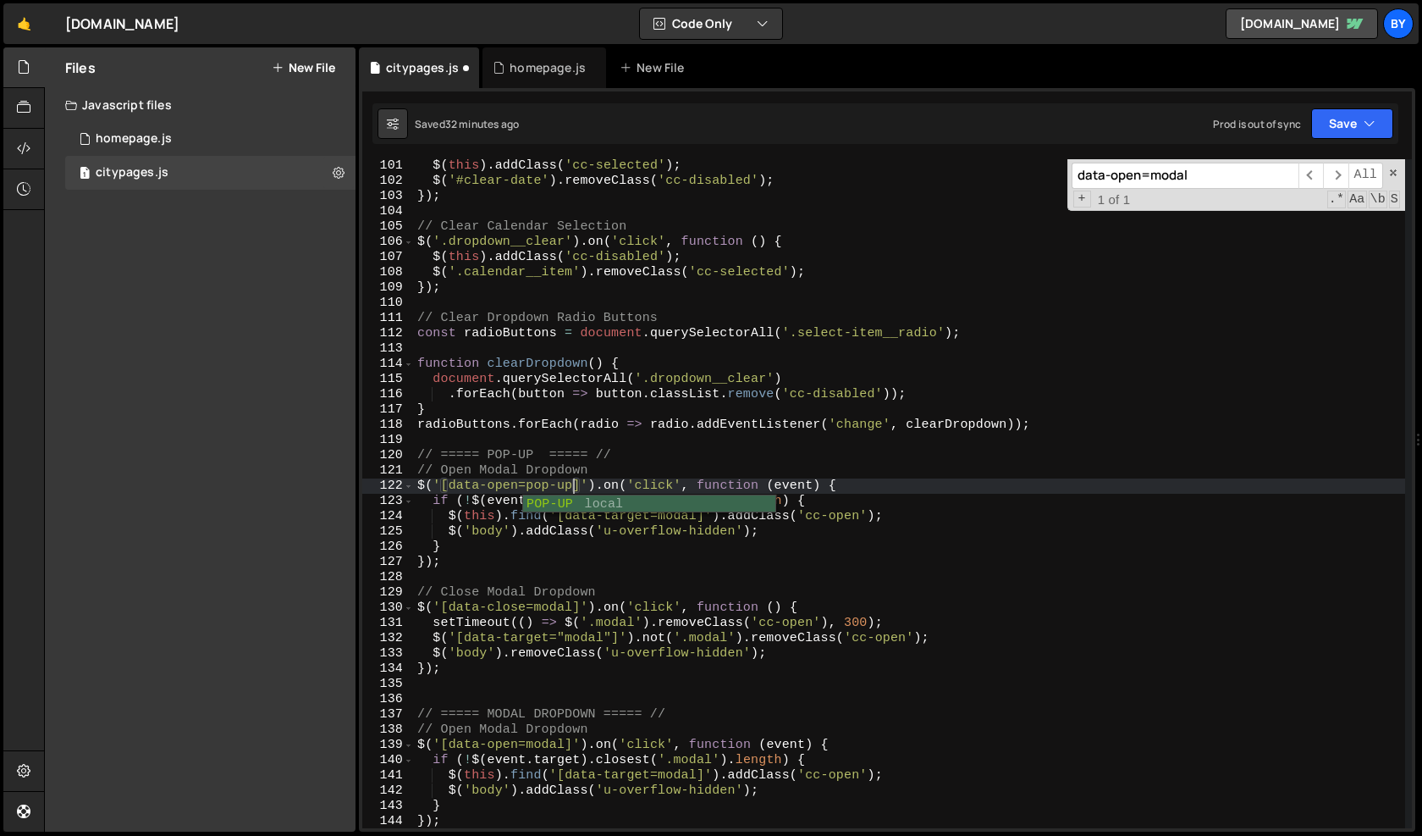
click at [711, 444] on div "$ ( this ) . addClass ( 'cc-selected' ) ; $ ( '#clear-date' ) . removeClass ( '…" at bounding box center [909, 507] width 991 height 699
drag, startPoint x: 576, startPoint y: 483, endPoint x: 597, endPoint y: 511, distance: 35.7
click at [529, 491] on div "$ ( this ) . addClass ( 'cc-selected' ) ; $ ( '#clear-date' ) . removeClass ( '…" at bounding box center [909, 507] width 991 height 699
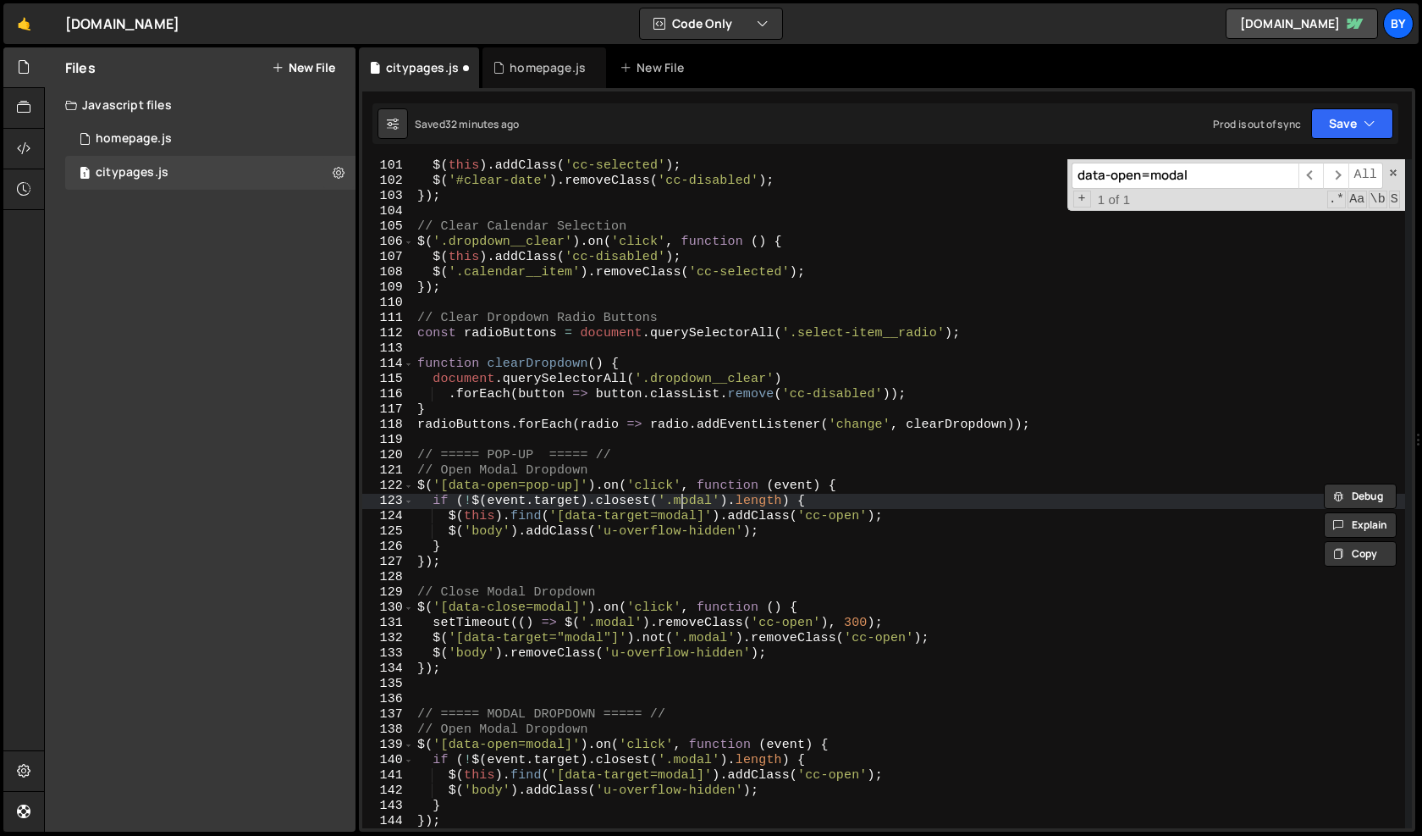
click at [686, 502] on div "$ ( this ) . addClass ( 'cc-selected' ) ; $ ( '#clear-date' ) . removeClass ( '…" at bounding box center [909, 507] width 991 height 699
paste textarea "pop-up"
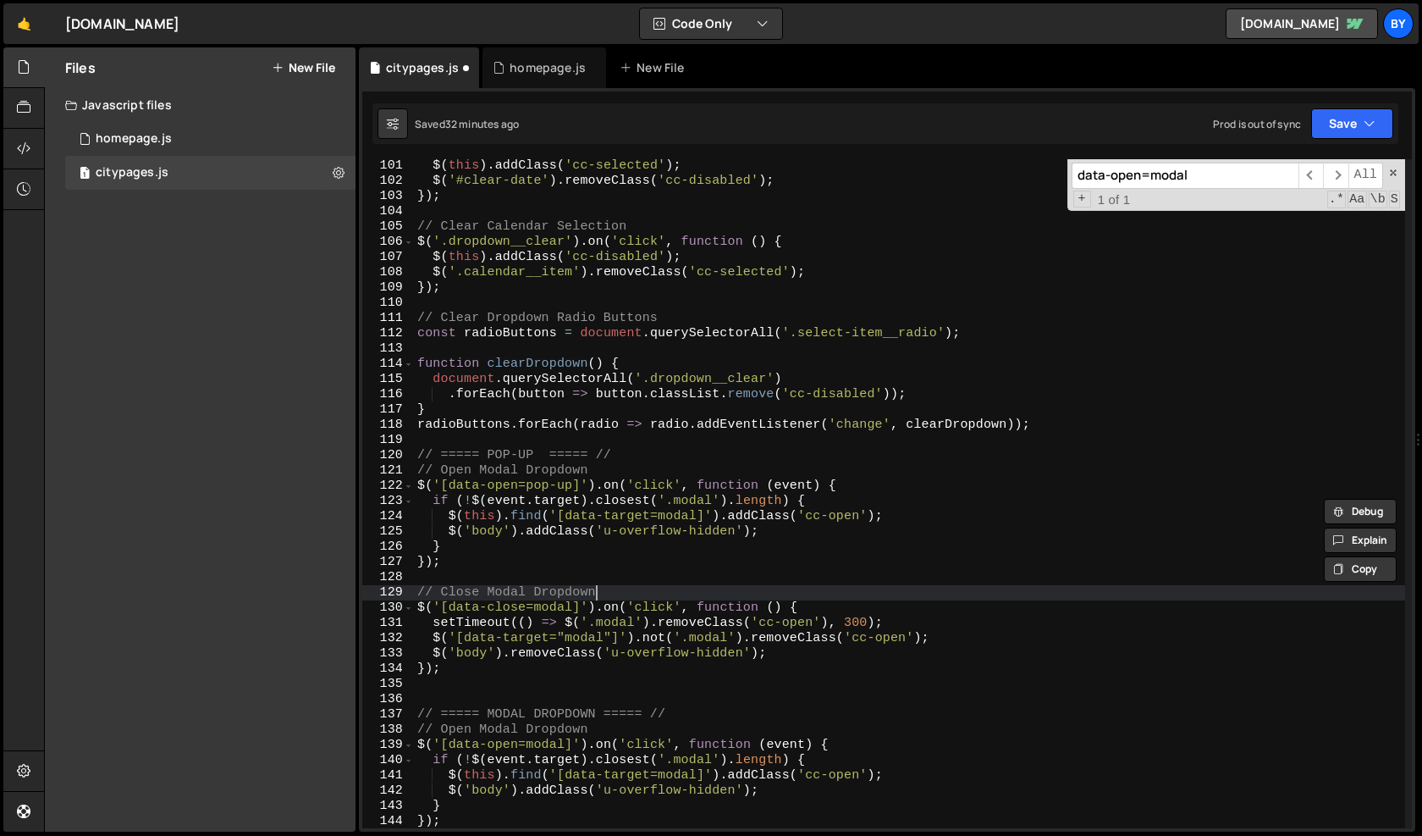
click at [770, 594] on div "$ ( this ) . addClass ( 'cc-selected' ) ; $ ( '#clear-date' ) . removeClass ( '…" at bounding box center [909, 507] width 991 height 699
click at [699, 506] on div "$ ( this ) . addClass ( 'cc-selected' ) ; $ ( '#clear-date' ) . removeClass ( '…" at bounding box center [909, 507] width 991 height 699
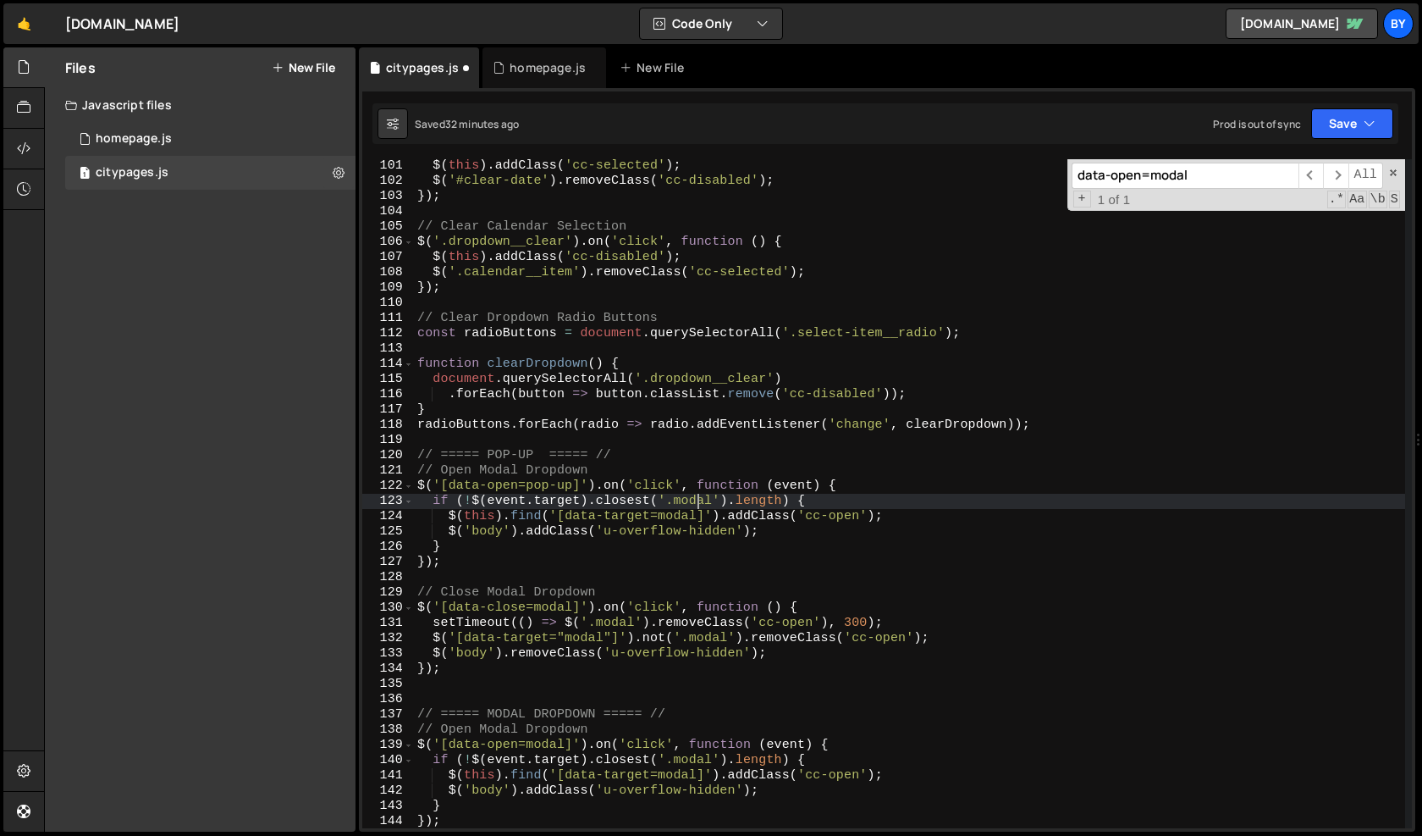
click at [699, 506] on div "$ ( this ) . addClass ( 'cc-selected' ) ; $ ( '#clear-date' ) . removeClass ( '…" at bounding box center [909, 507] width 991 height 699
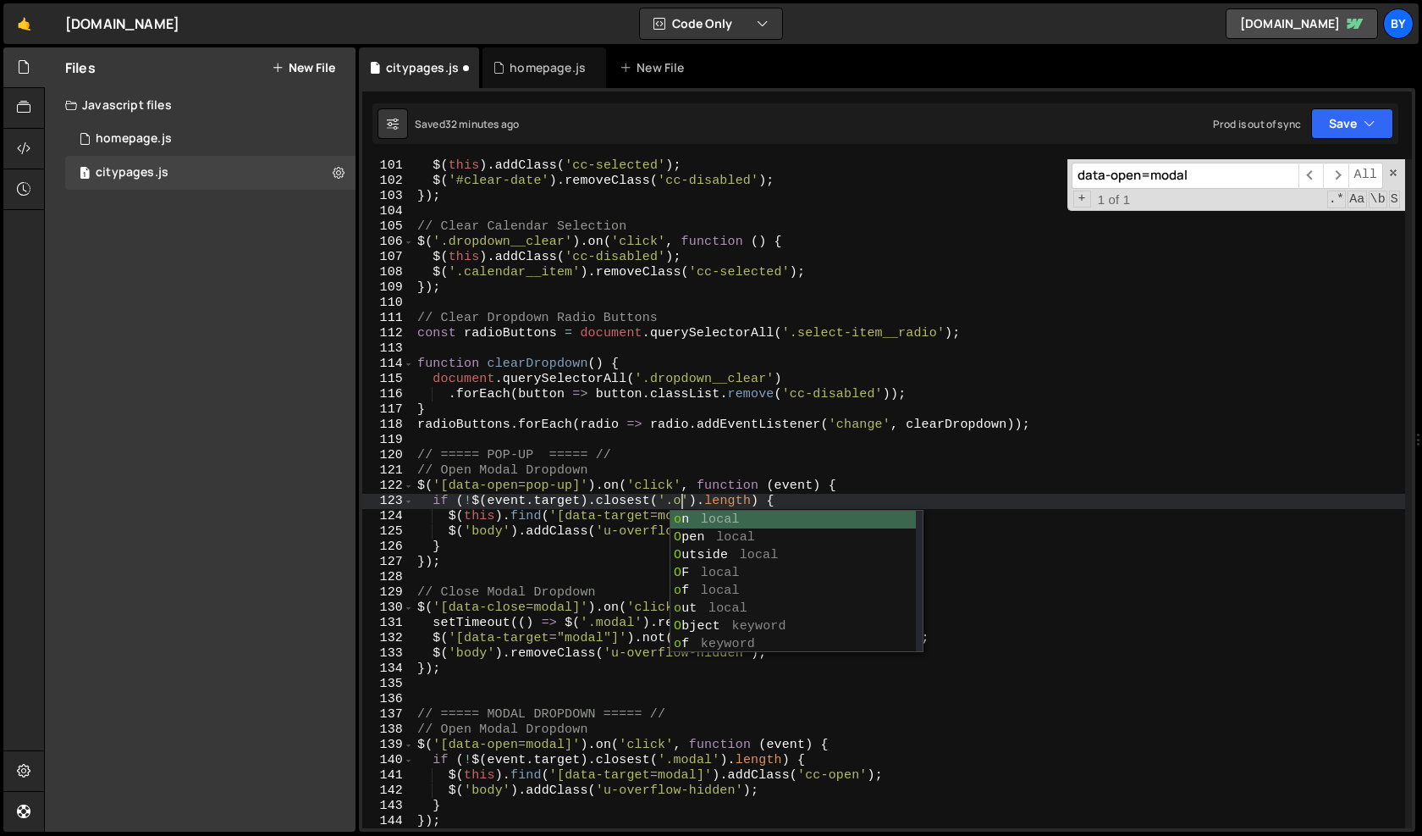
scroll to position [0, 18]
paste textarea "pop-up"
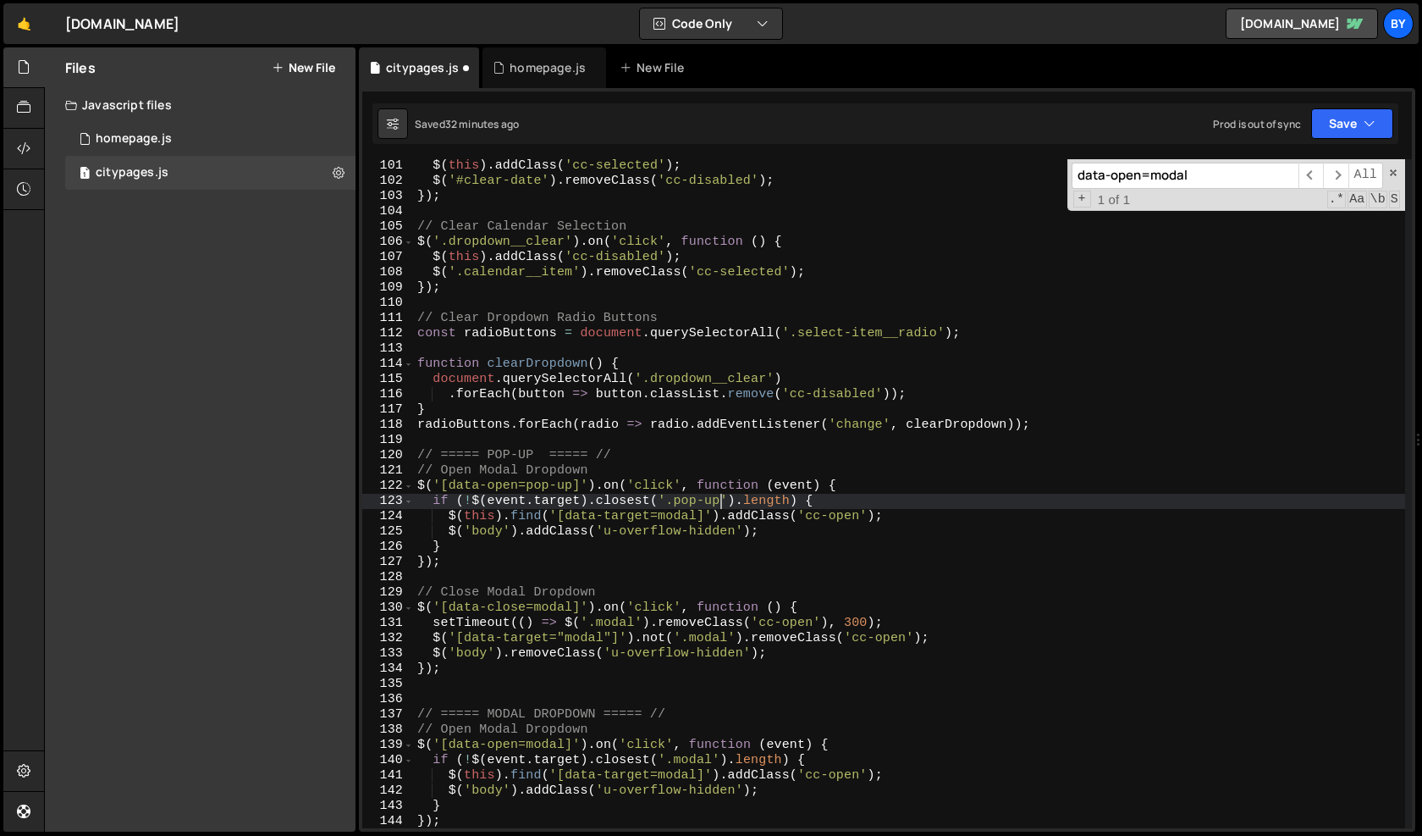
click at [684, 518] on div "$ ( this ) . addClass ( 'cc-selected' ) ; $ ( '#clear-date' ) . removeClass ( '…" at bounding box center [909, 507] width 991 height 699
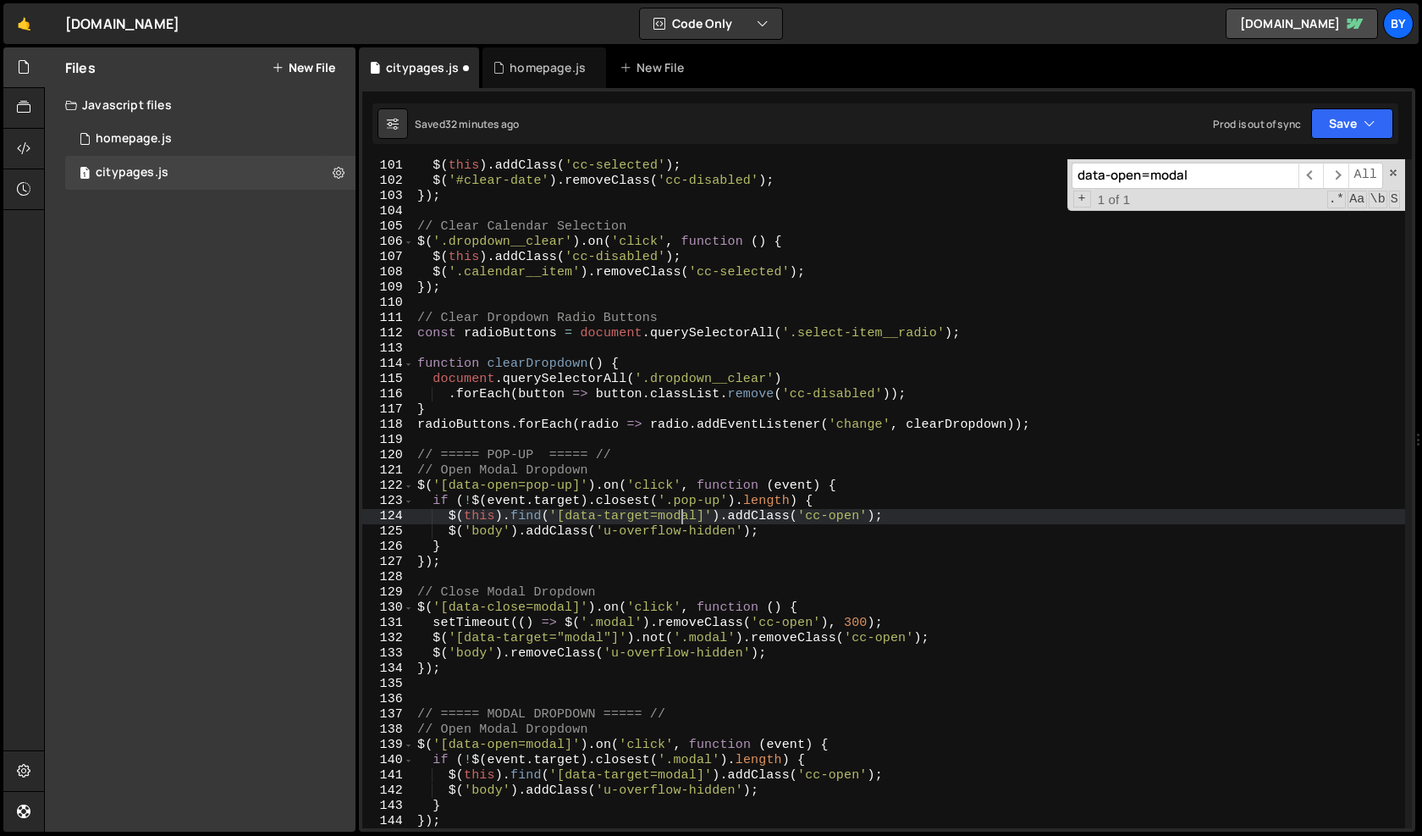
click at [684, 518] on div "$ ( this ) . addClass ( 'cc-selected' ) ; $ ( '#clear-date' ) . removeClass ( '…" at bounding box center [909, 507] width 991 height 699
paste textarea "pop-up"
type textarea "$(this).find('[data-target=pop-up]').addClass('cc-open');"
click at [713, 579] on div "$ ( this ) . addClass ( 'cc-selected' ) ; $ ( '#clear-date' ) . removeClass ( '…" at bounding box center [909, 507] width 991 height 699
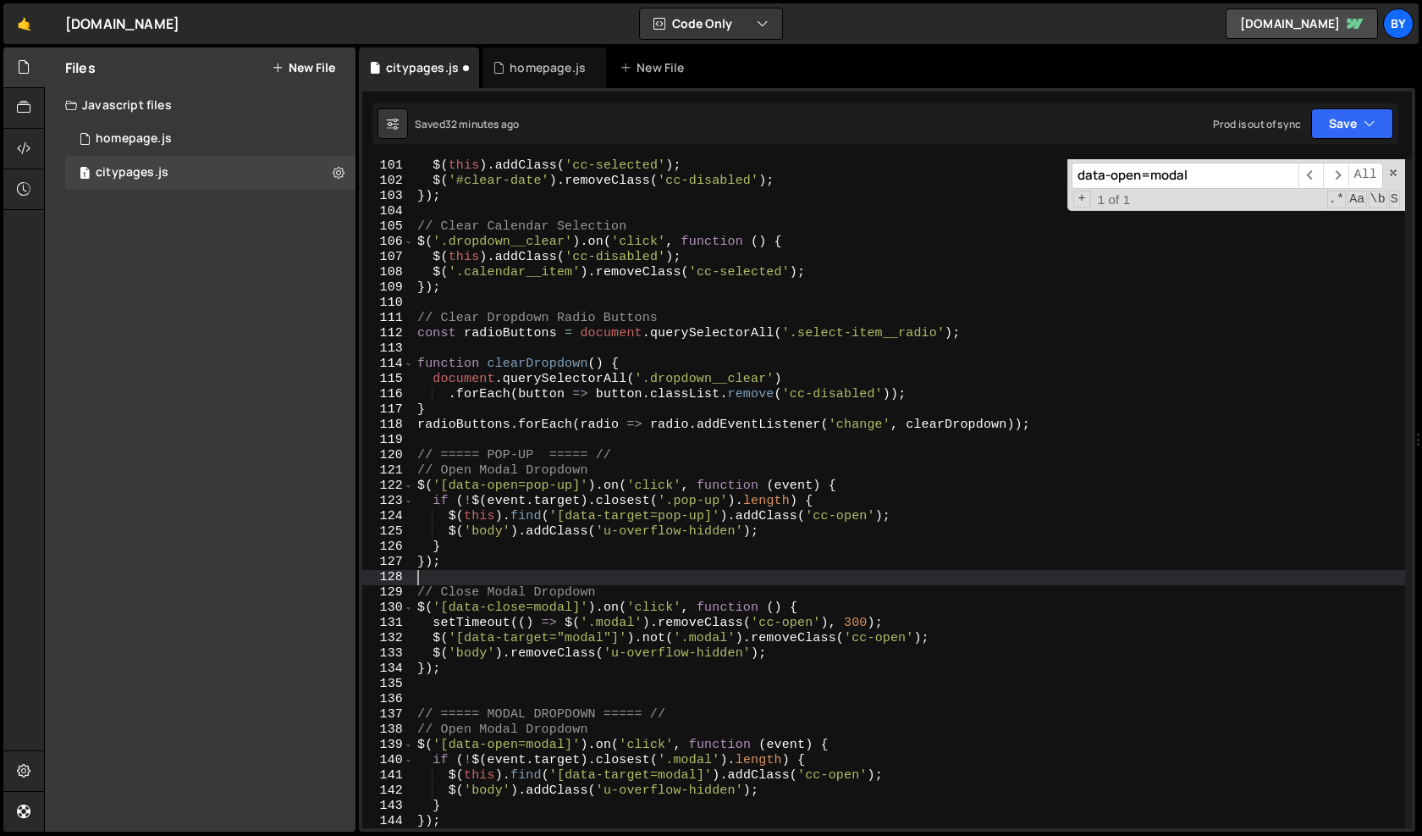
click at [561, 614] on div "$ ( this ) . addClass ( 'cc-selected' ) ; $ ( '#clear-date' ) . removeClass ( '…" at bounding box center [909, 507] width 991 height 699
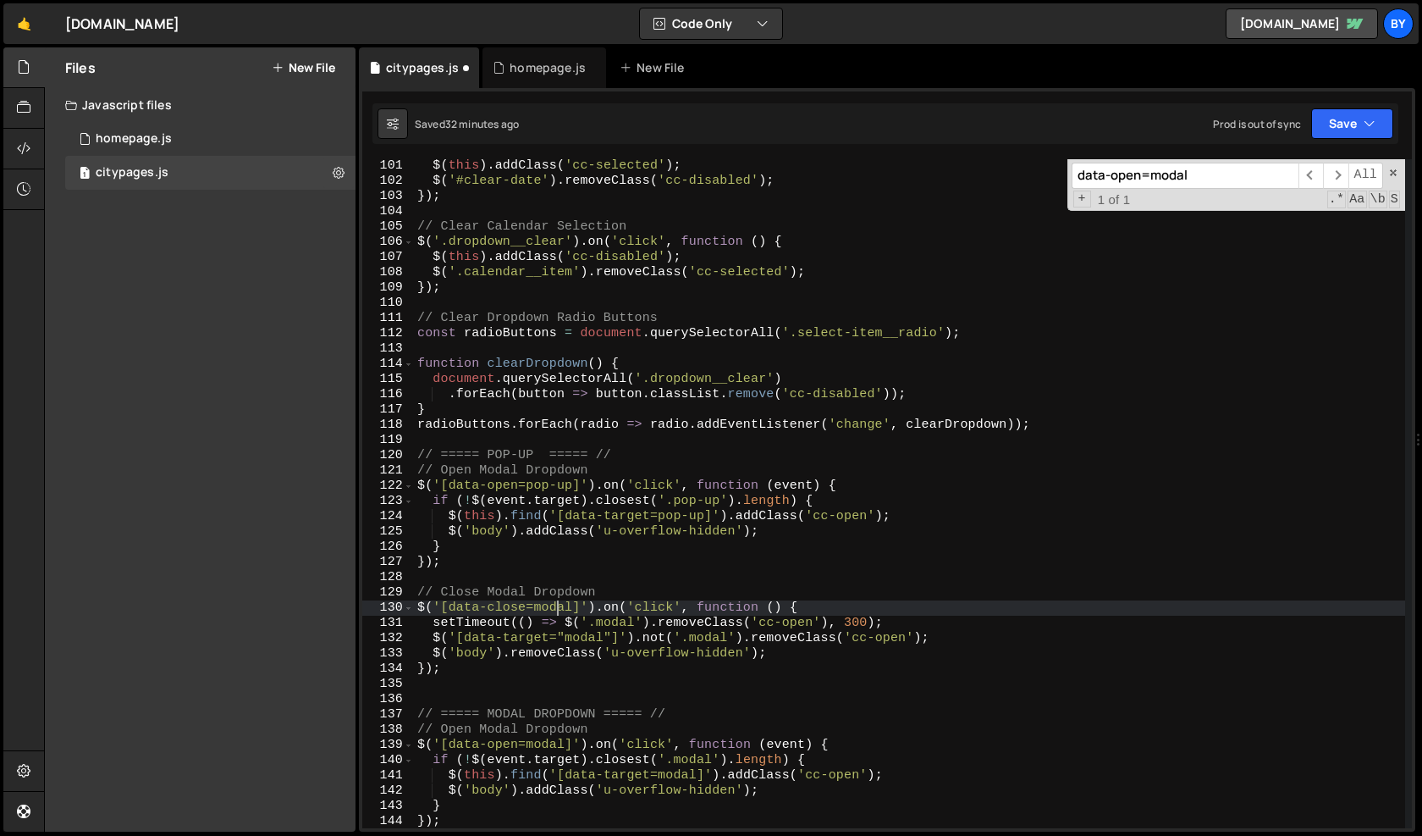
click at [561, 614] on div "$ ( this ) . addClass ( 'cc-selected' ) ; $ ( '#clear-date' ) . removeClass ( '…" at bounding box center [909, 507] width 991 height 699
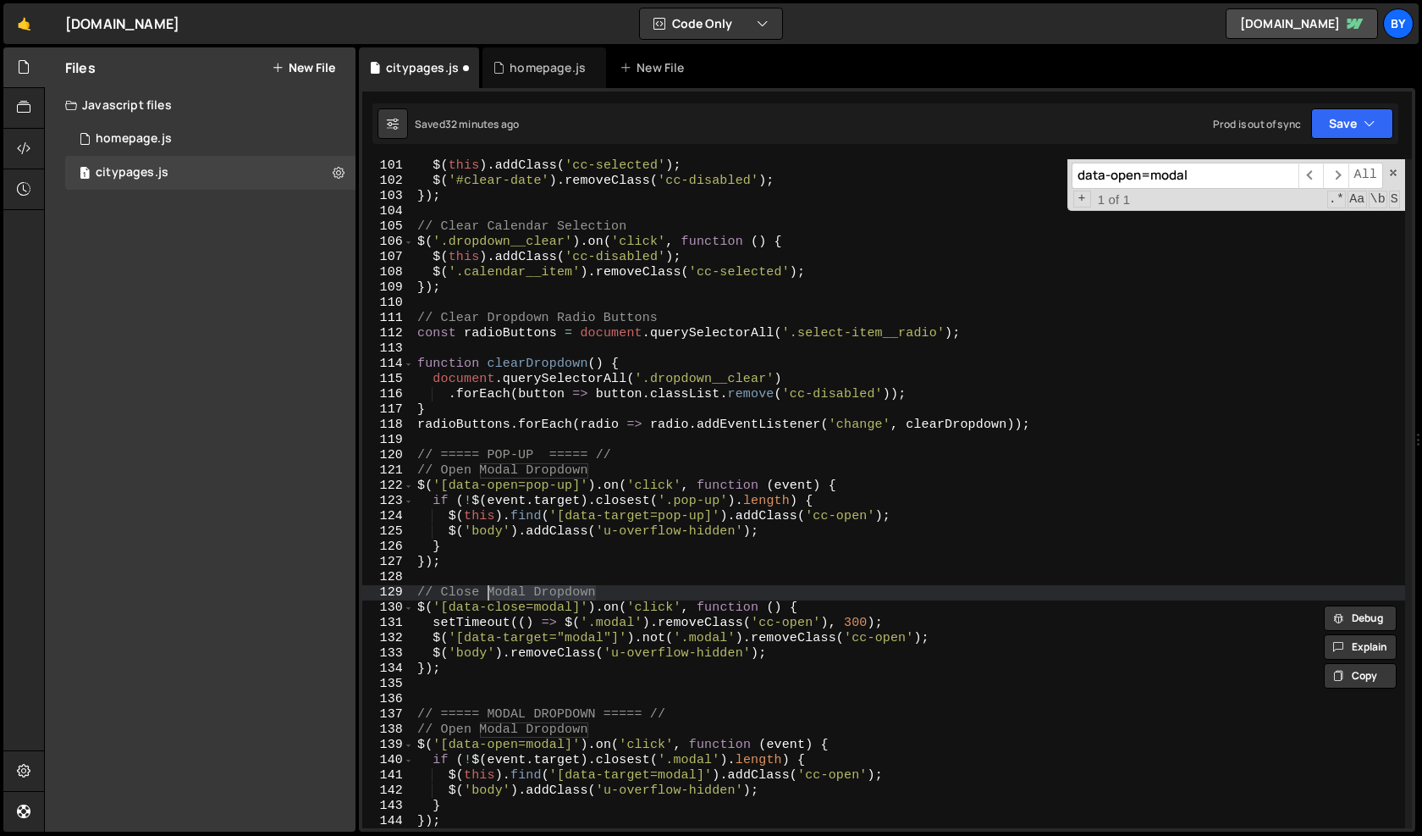
drag, startPoint x: 578, startPoint y: 599, endPoint x: 489, endPoint y: 599, distance: 89.7
click at [489, 599] on div "$ ( this ) . addClass ( 'cc-selected' ) ; $ ( '#clear-date' ) . removeClass ( '…" at bounding box center [909, 507] width 991 height 699
click at [715, 531] on div "$ ( this ) . addClass ( 'cc-selected' ) ; $ ( '#clear-date' ) . removeClass ( '…" at bounding box center [909, 507] width 991 height 699
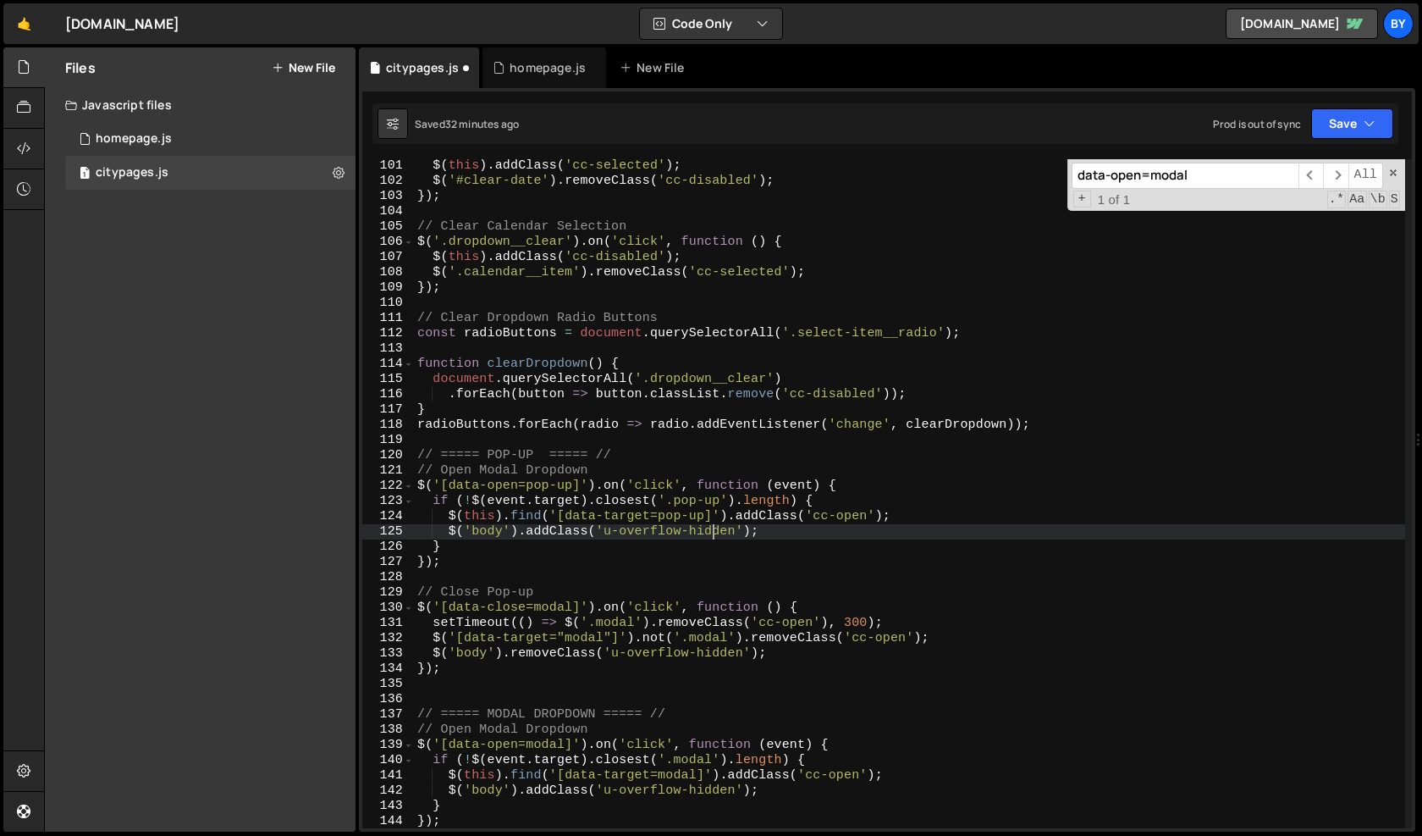
click at [560, 605] on div "$ ( this ) . addClass ( 'cc-selected' ) ; $ ( '#clear-date' ) . removeClass ( '…" at bounding box center [909, 507] width 991 height 699
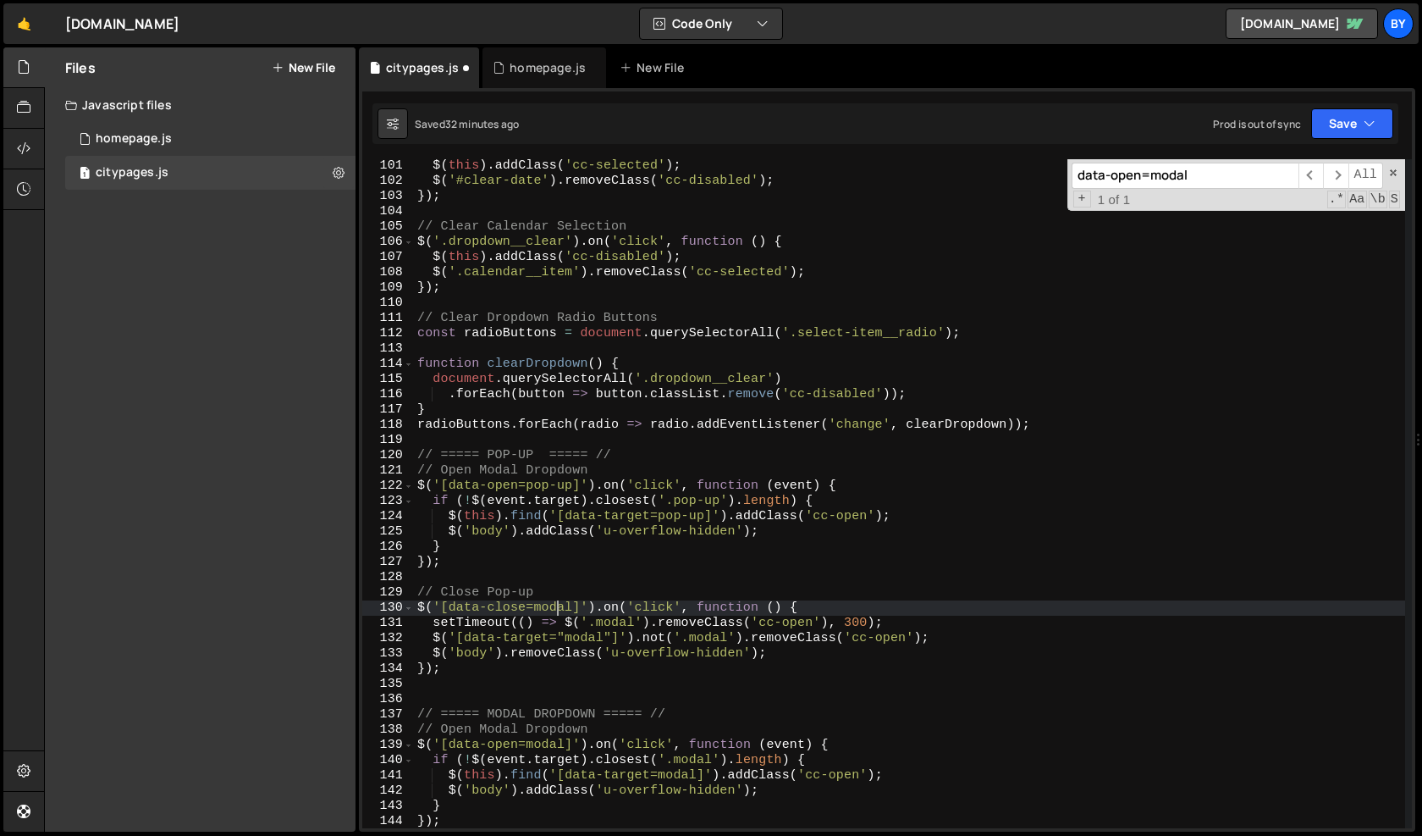
click at [560, 605] on div "$ ( this ) . addClass ( 'cc-selected' ) ; $ ( '#clear-date' ) . removeClass ( '…" at bounding box center [909, 507] width 991 height 699
paste textarea "pop-up"
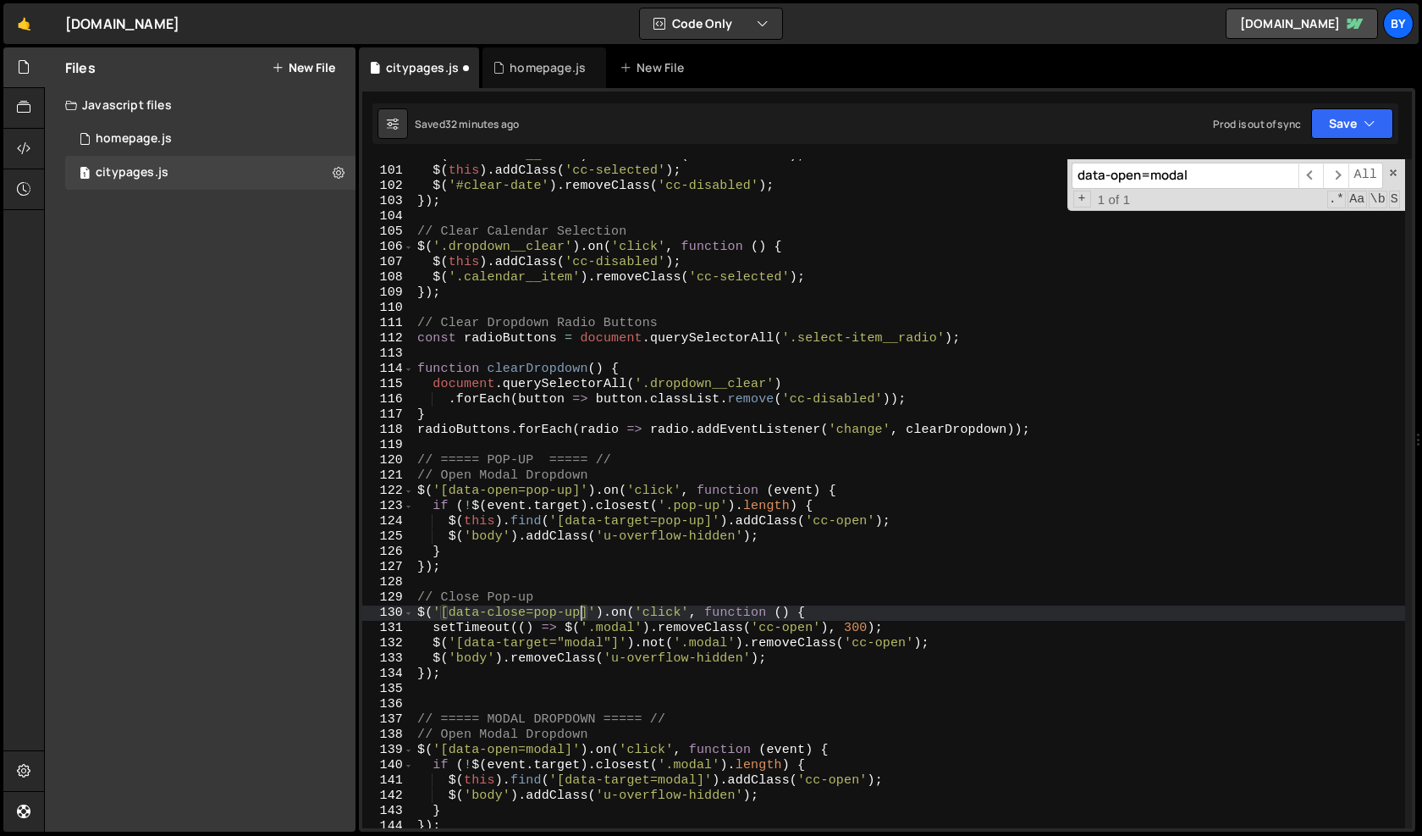
click at [627, 646] on div "$ ( '.calendar__item' ) . removeClass ( 'cc-selected' ) ; $ ( this ) . addClass…" at bounding box center [909, 497] width 991 height 699
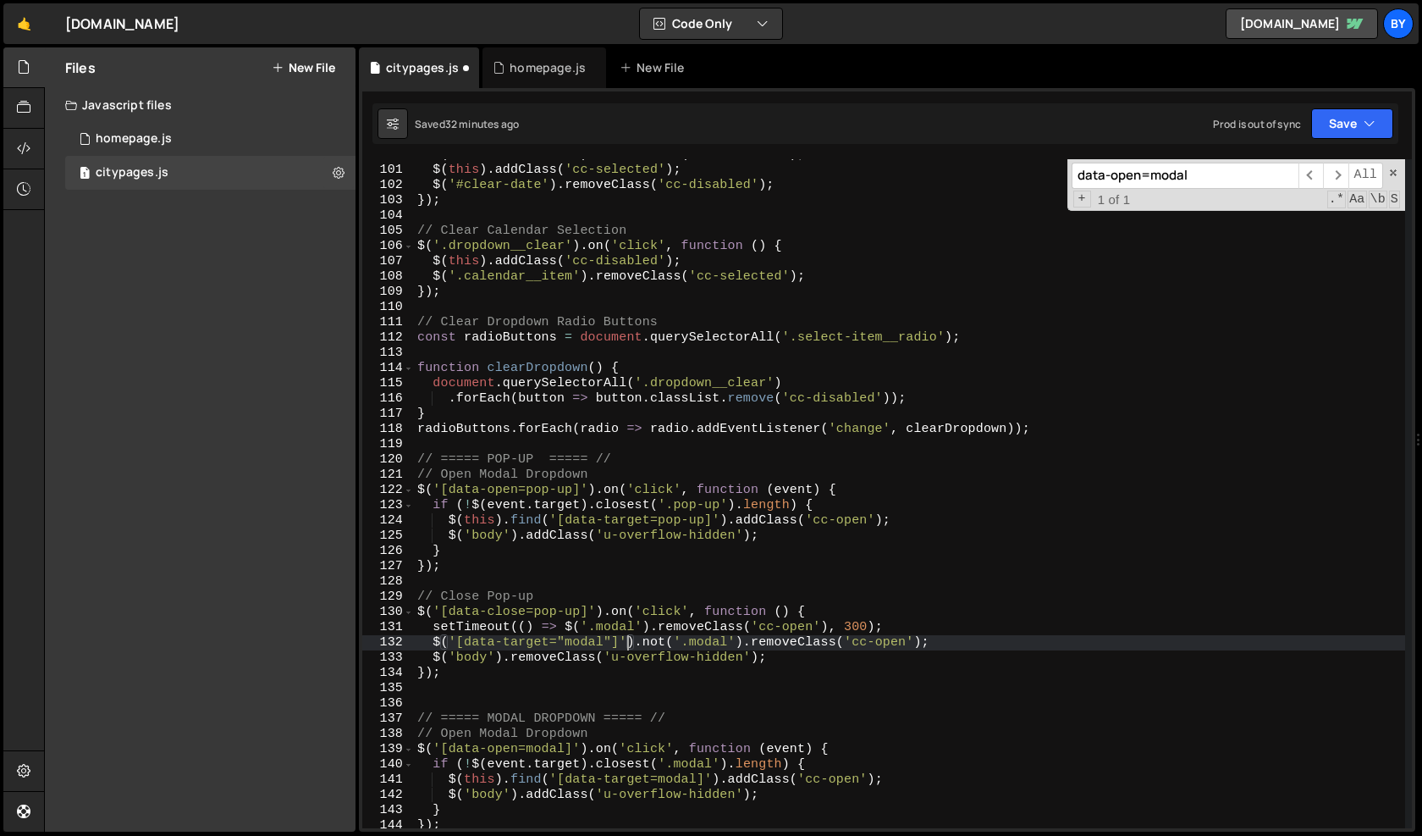
click at [621, 631] on div "$ ( '.calendar__item' ) . removeClass ( 'cc-selected' ) ; $ ( this ) . addClass…" at bounding box center [909, 496] width 991 height 699
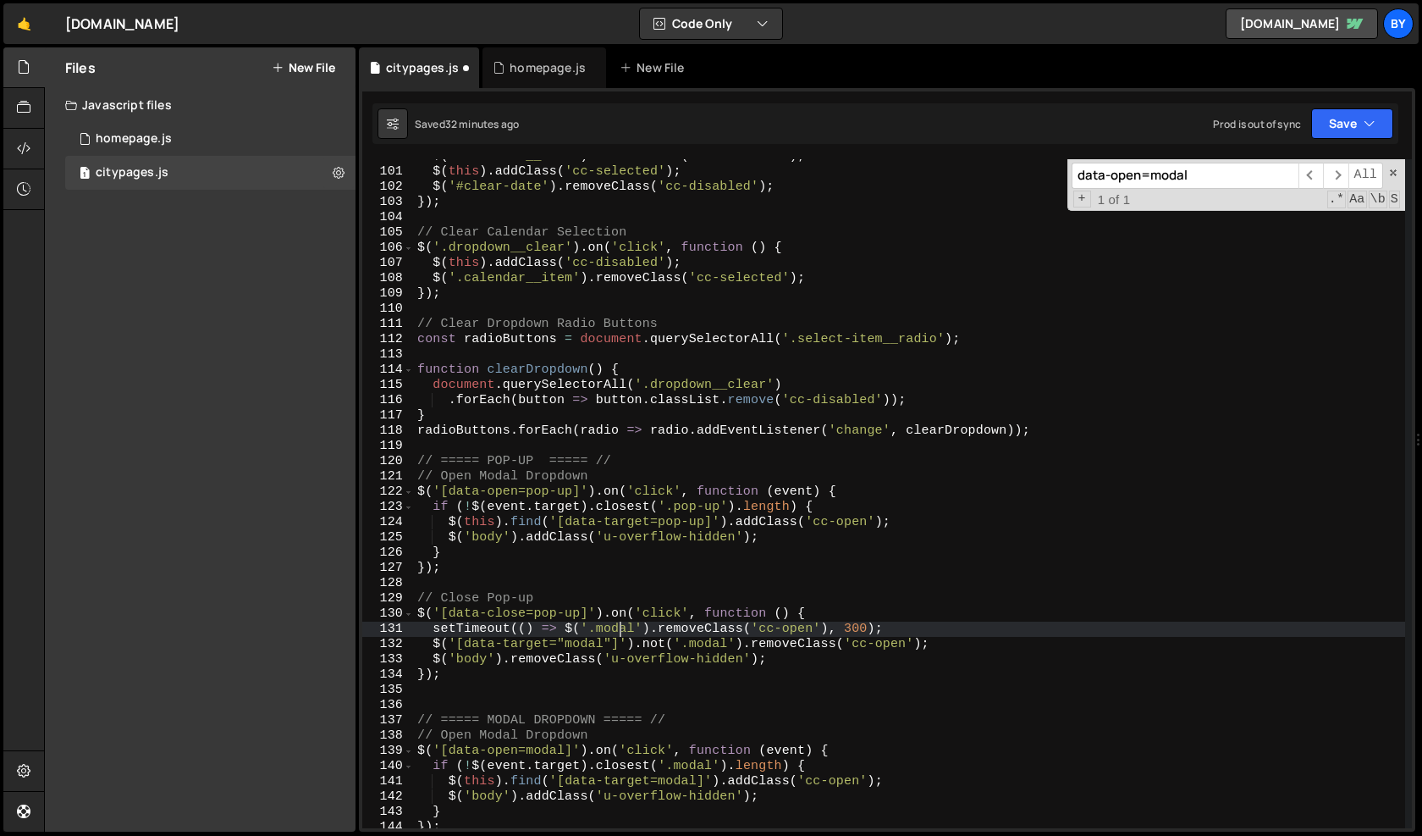
click at [621, 631] on div "$ ( '.calendar__item' ) . removeClass ( 'cc-selected' ) ; $ ( this ) . addClass…" at bounding box center [909, 498] width 991 height 699
paste textarea "pop-up"
type textarea "setTimeout(() => $('.pop-up').removeClass('cc-open'), 300);"
click at [765, 700] on div "$ ( '.calendar__item' ) . removeClass ( 'cc-selected' ) ; $ ( this ) . addClass…" at bounding box center [909, 500] width 991 height 699
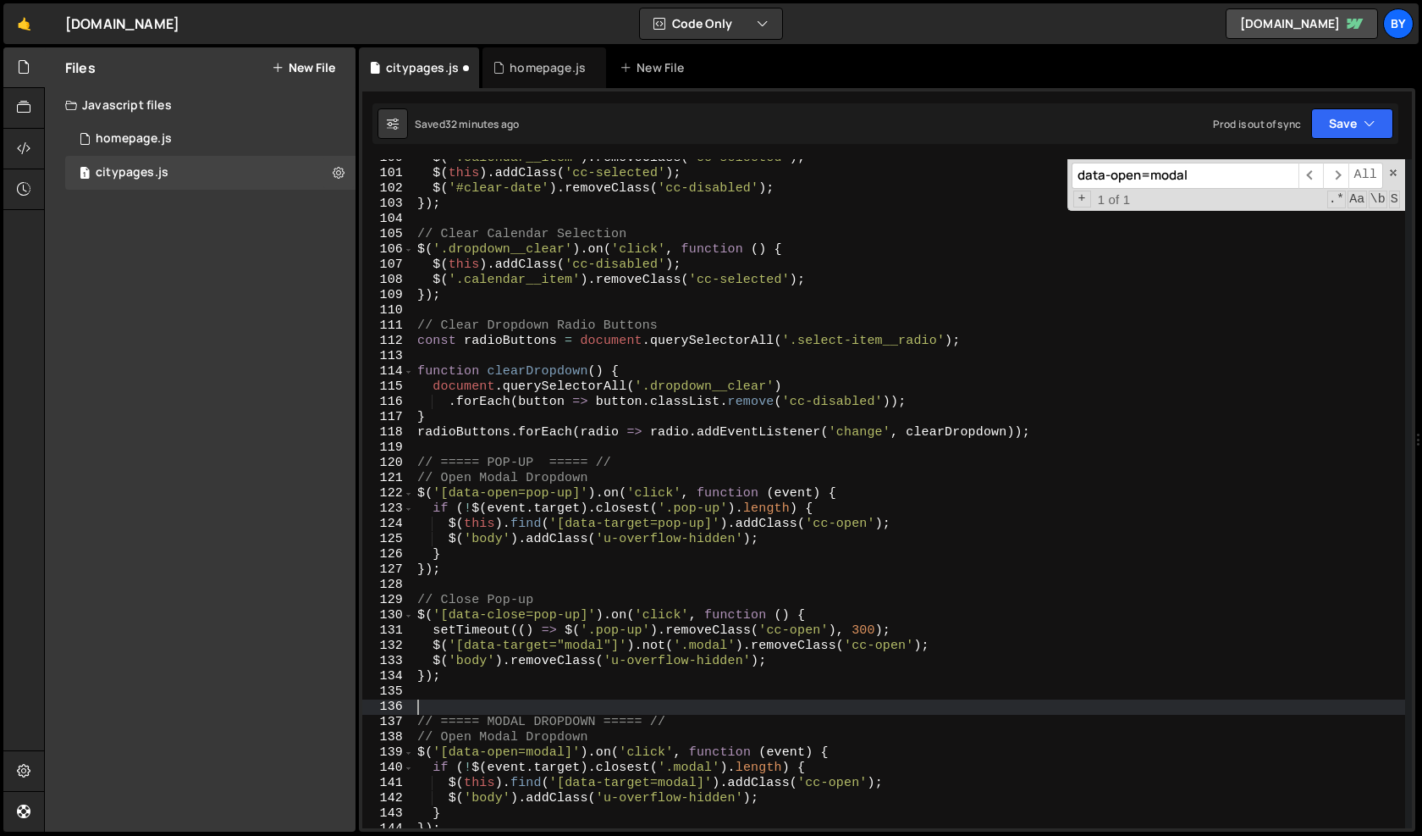
scroll to position [0, 0]
click at [708, 642] on div "$ ( '.calendar__item' ) . removeClass ( 'cc-selected' ) ; $ ( this ) . addClass…" at bounding box center [909, 500] width 991 height 699
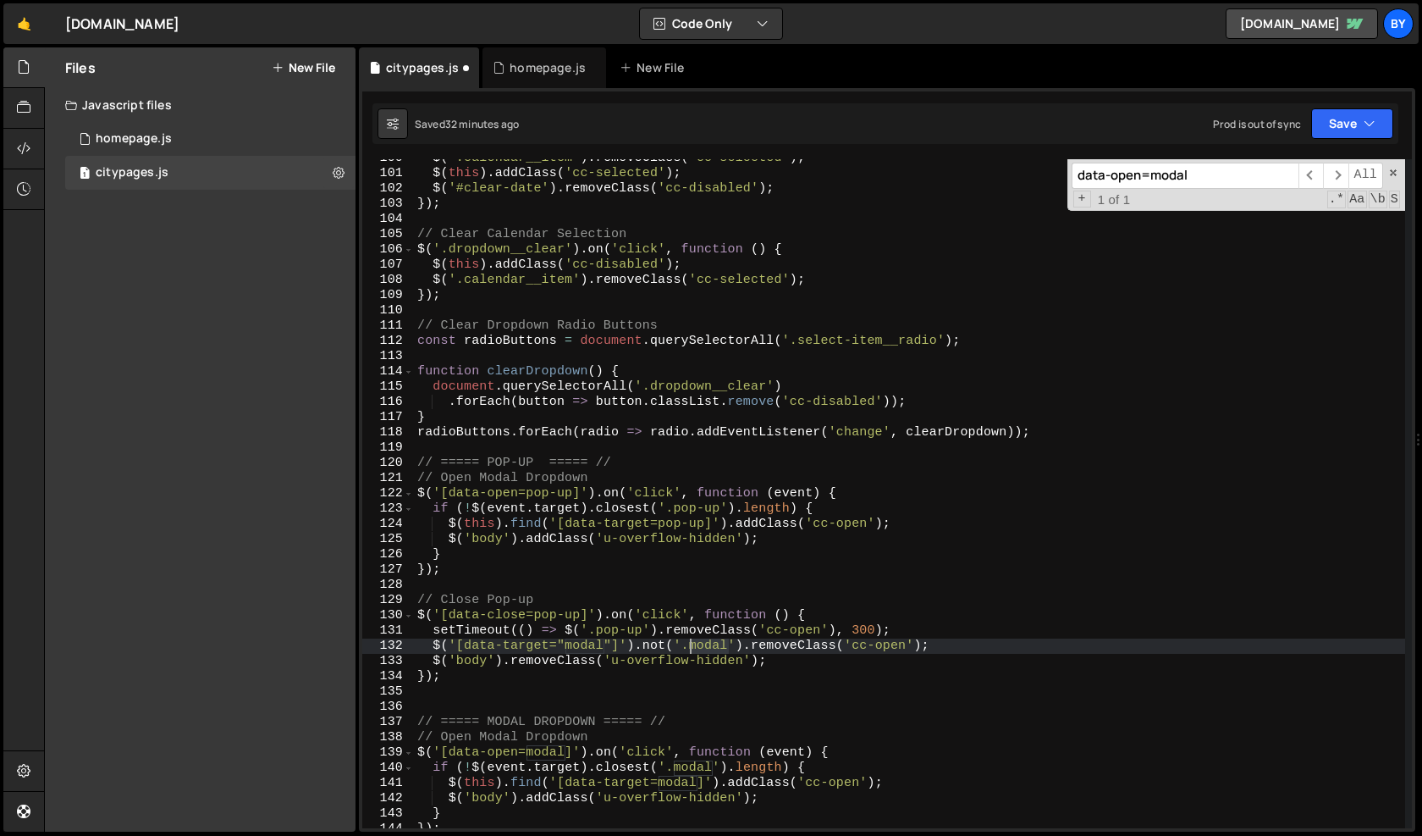
click at [708, 642] on div "$ ( '.calendar__item' ) . removeClass ( 'cc-selected' ) ; $ ( this ) . addClass…" at bounding box center [909, 500] width 991 height 699
paste textarea "pop-up"
click at [586, 650] on div "$ ( '.calendar__item' ) . removeClass ( 'cc-selected' ) ; $ ( this ) . addClass…" at bounding box center [909, 500] width 991 height 699
paste textarea "pop-up"
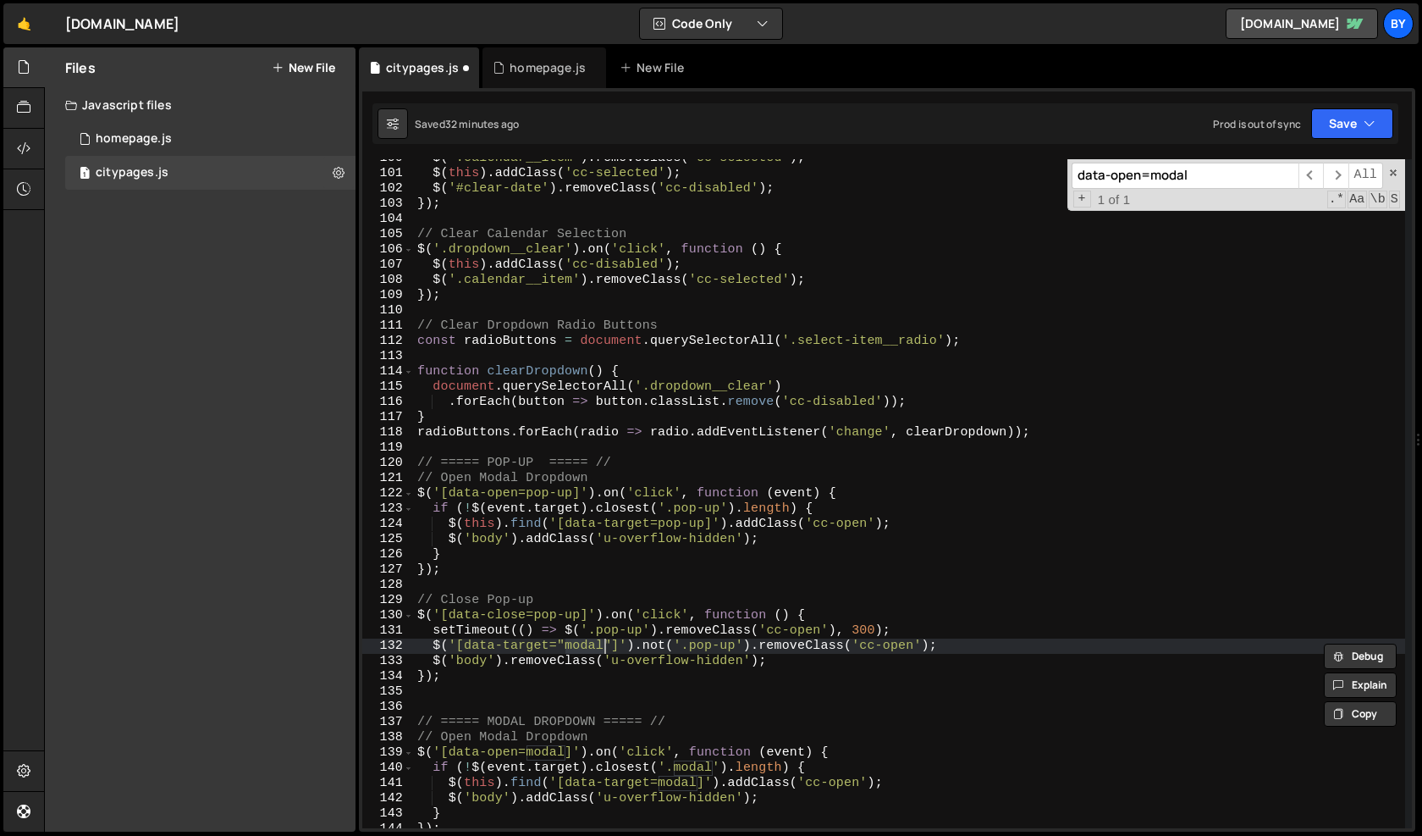
type textarea "$('[data-target="pop-up"]').not('.pop-up').removeClass('cc-open');"
click at [775, 706] on div "$ ( '.calendar__item' ) . removeClass ( 'cc-selected' ) ; $ ( this ) . addClass…" at bounding box center [909, 500] width 991 height 699
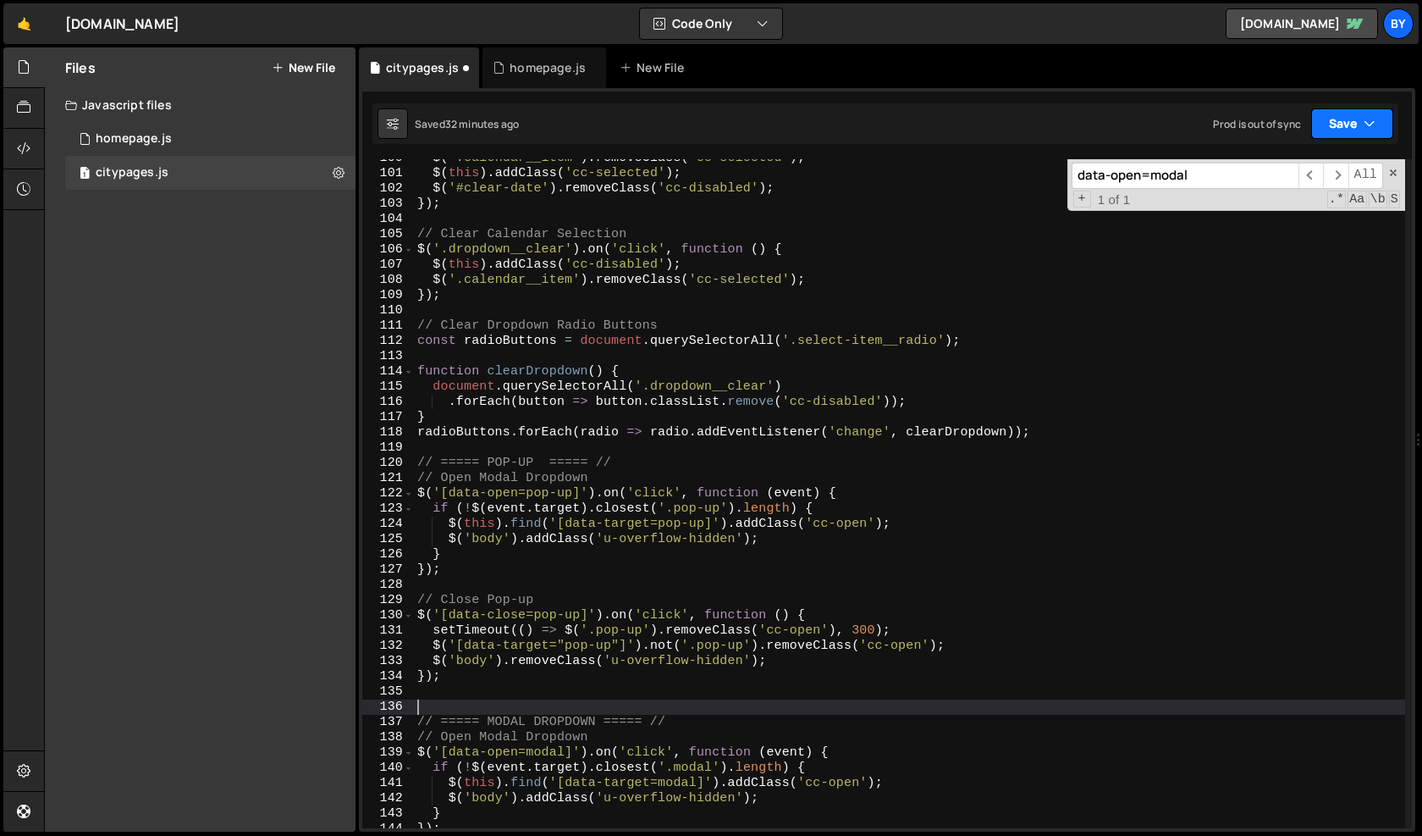
click at [1361, 129] on button "Save" at bounding box center [1352, 123] width 82 height 30
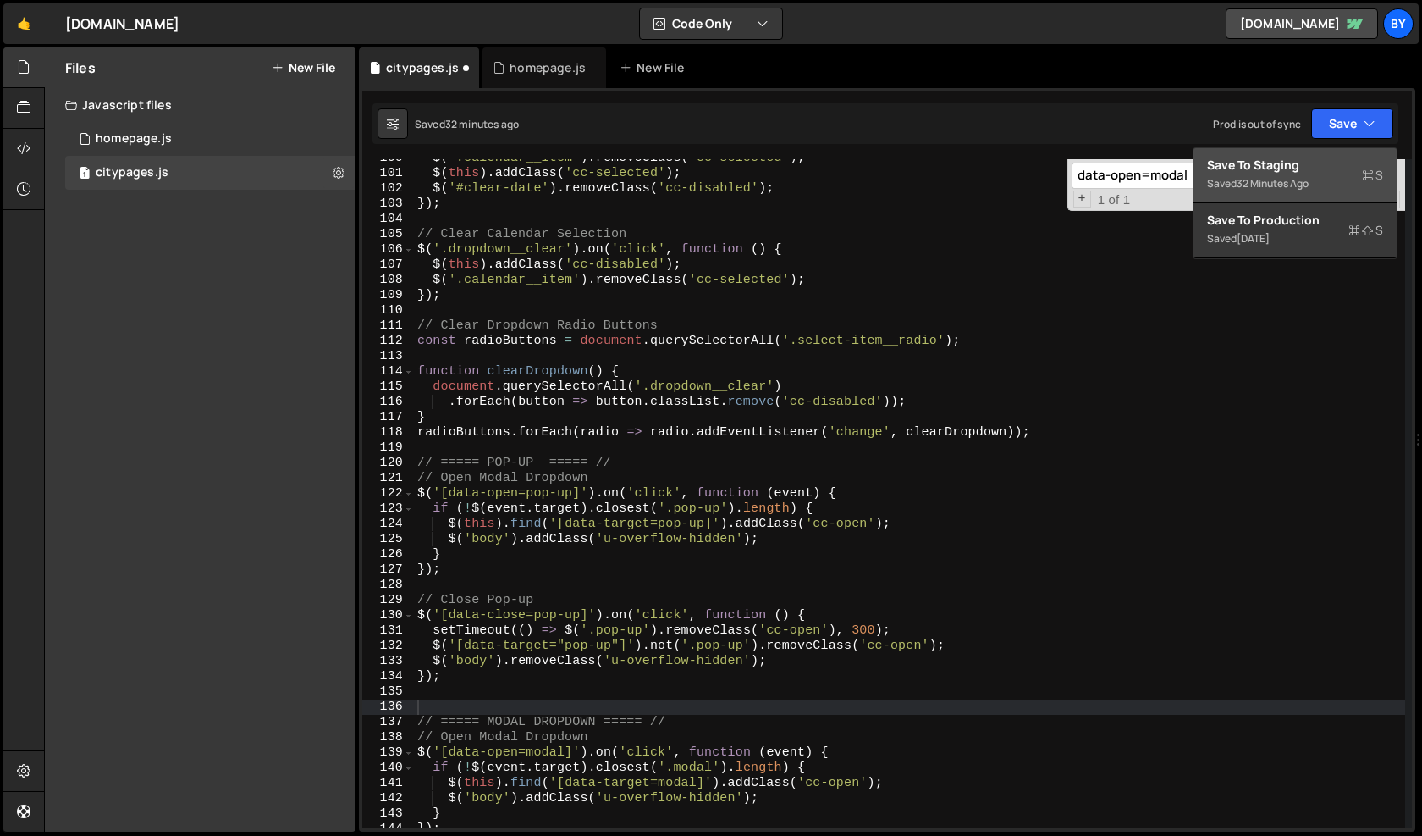
click at [1318, 175] on div "Saved 32 minutes ago" at bounding box center [1295, 184] width 176 height 20
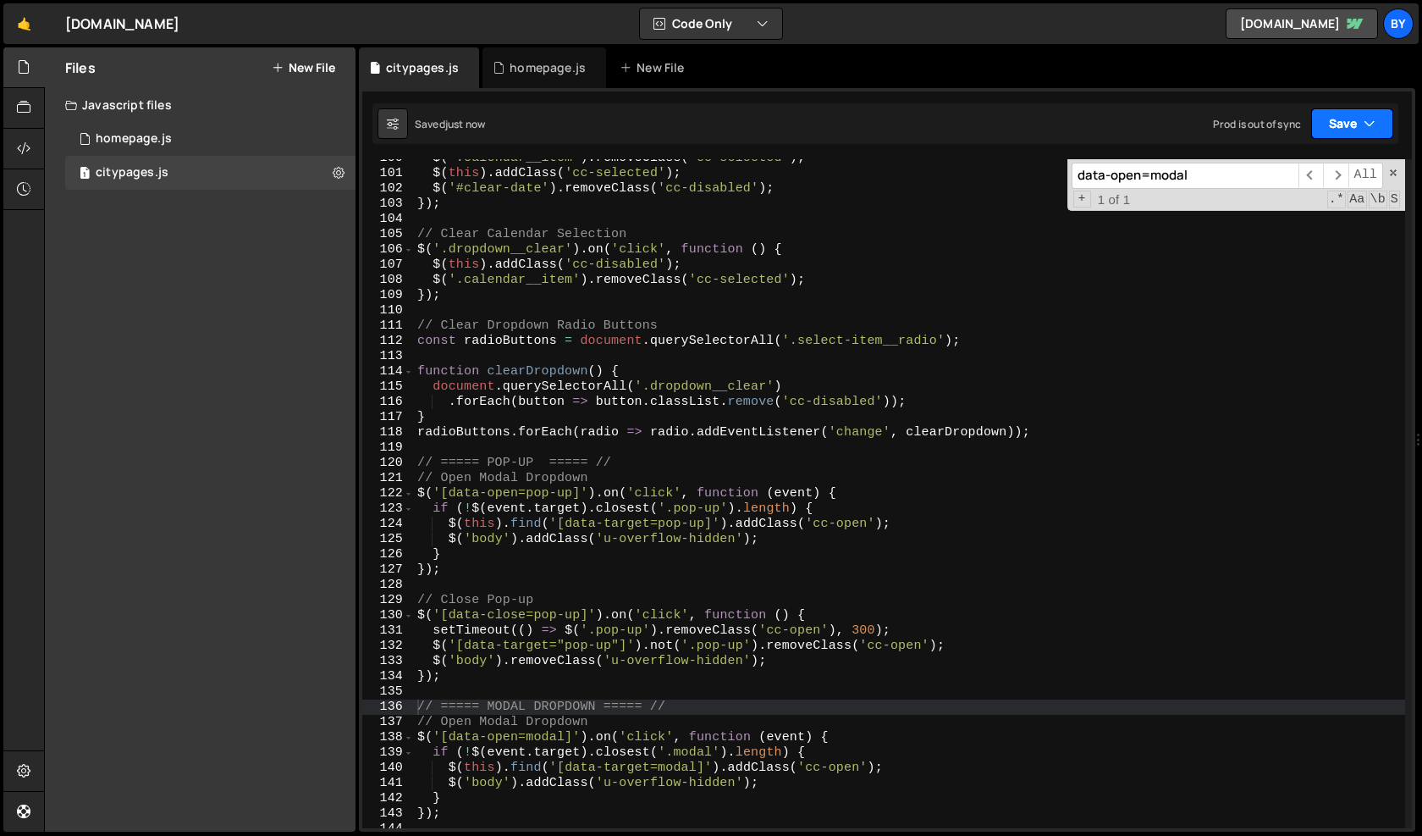
drag, startPoint x: 1339, startPoint y: 134, endPoint x: 1318, endPoint y: 168, distance: 40.7
click at [1339, 134] on button "Save" at bounding box center [1352, 123] width 82 height 30
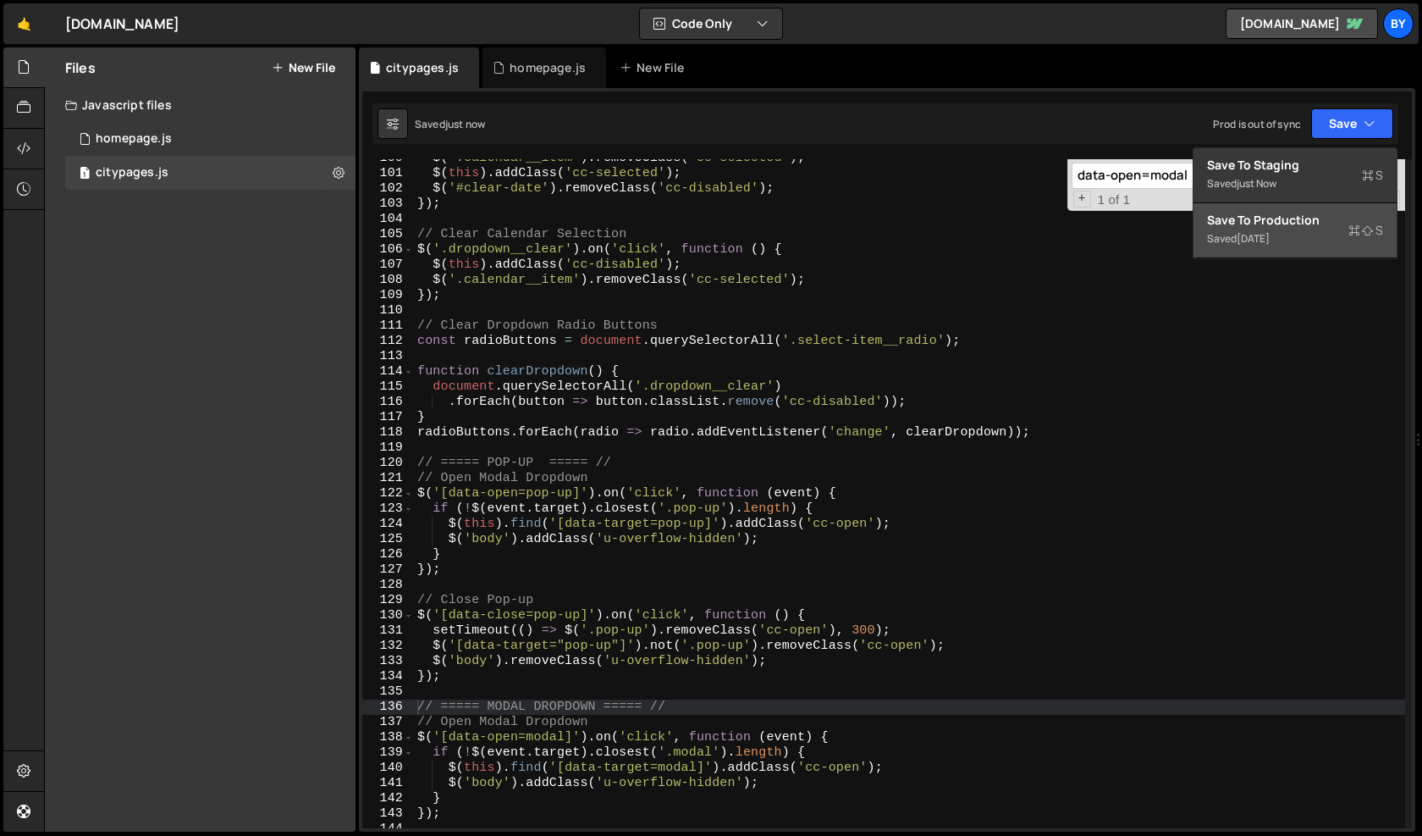
click at [1296, 226] on div "Save to Production S" at bounding box center [1295, 220] width 176 height 17
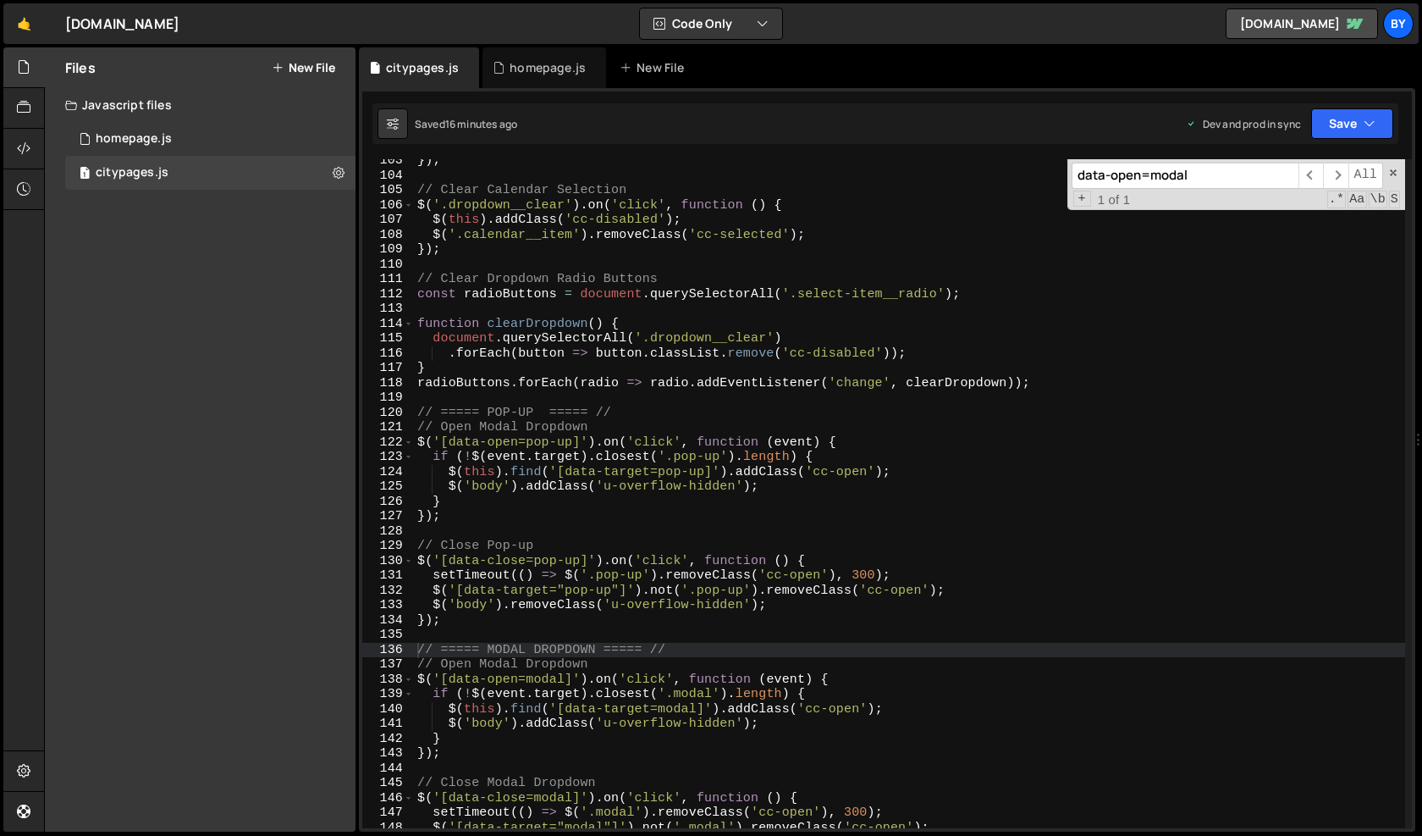
scroll to position [3699, 0]
